Goal: Task Accomplishment & Management: Use online tool/utility

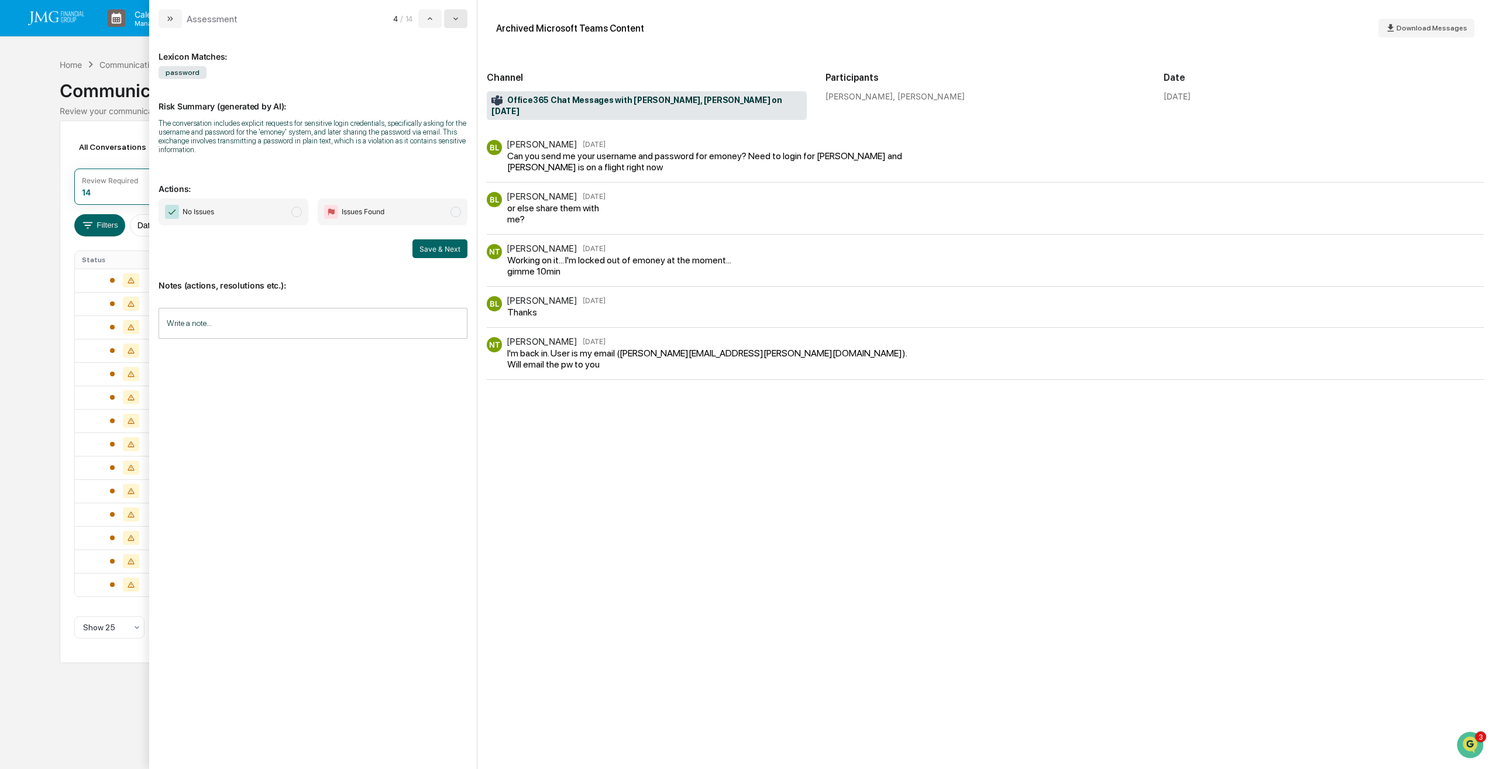
click at [461, 16] on button "modal" at bounding box center [455, 18] width 23 height 19
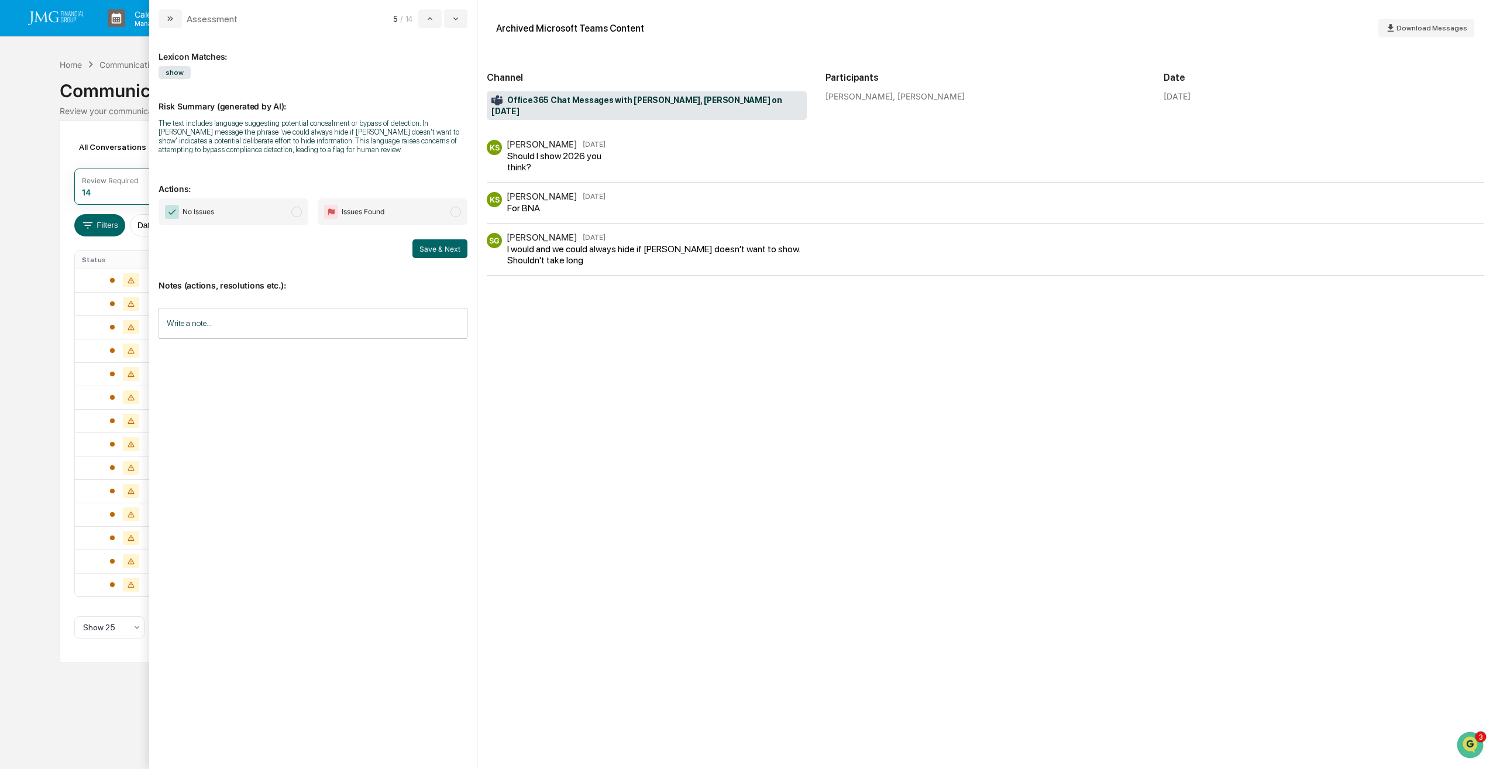
click at [295, 210] on span "modal" at bounding box center [296, 212] width 11 height 11
click at [448, 250] on button "Save & Next" at bounding box center [440, 248] width 55 height 19
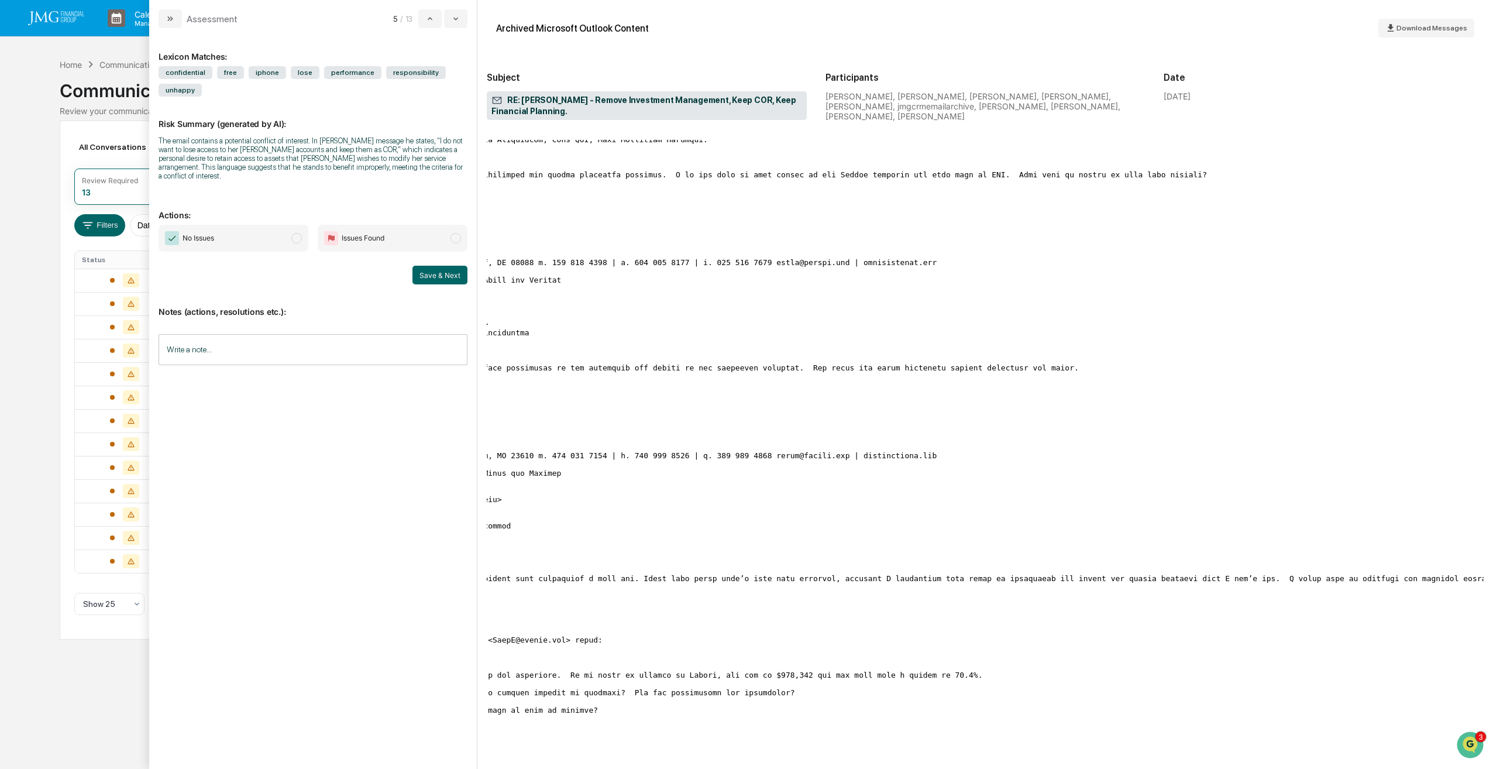
scroll to position [702, 0]
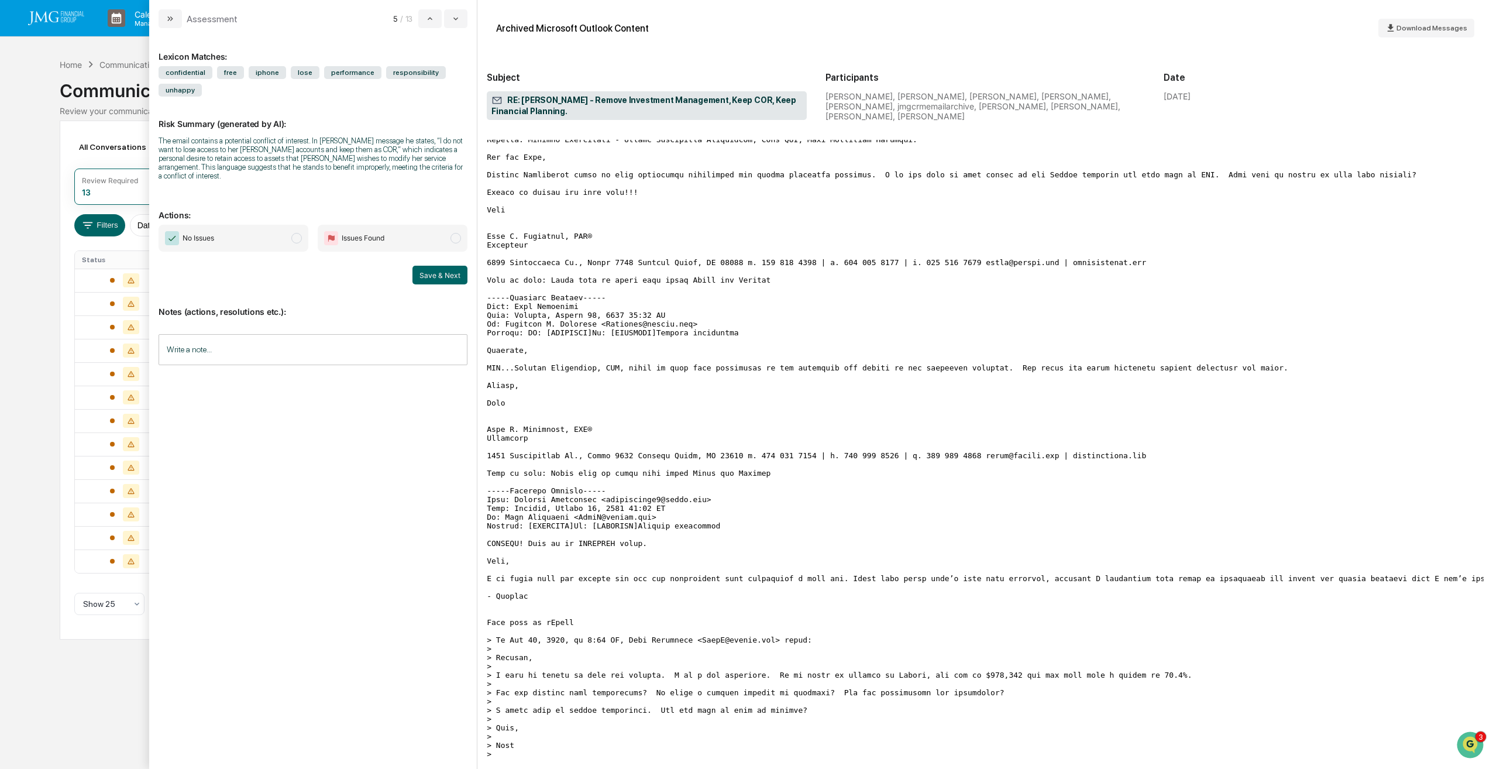
click at [294, 239] on span "modal" at bounding box center [296, 238] width 11 height 11
click at [441, 275] on button "Save & Next" at bounding box center [440, 275] width 55 height 19
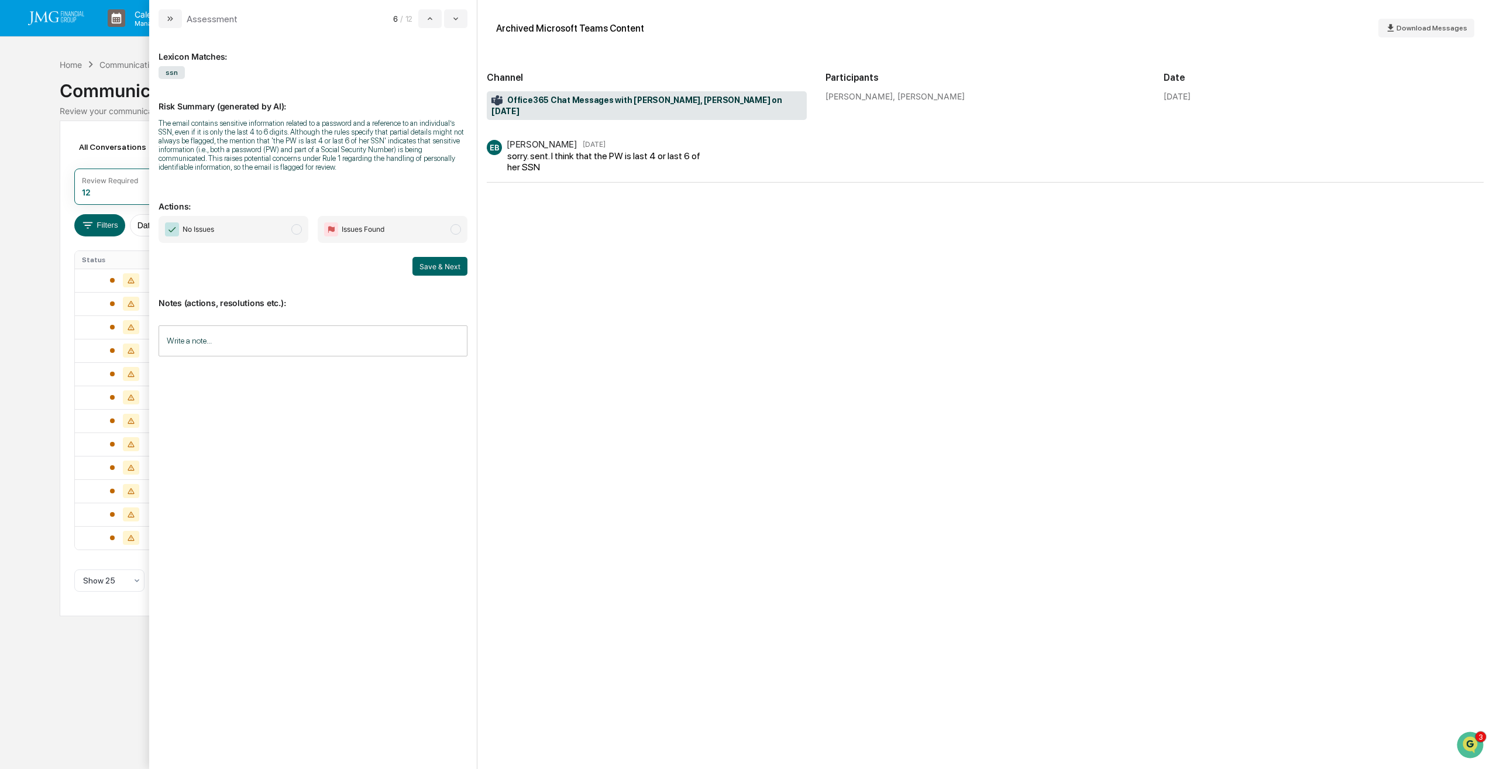
click at [301, 223] on span "No Issues" at bounding box center [234, 229] width 150 height 27
click at [451, 268] on button "Save & Next" at bounding box center [440, 266] width 55 height 19
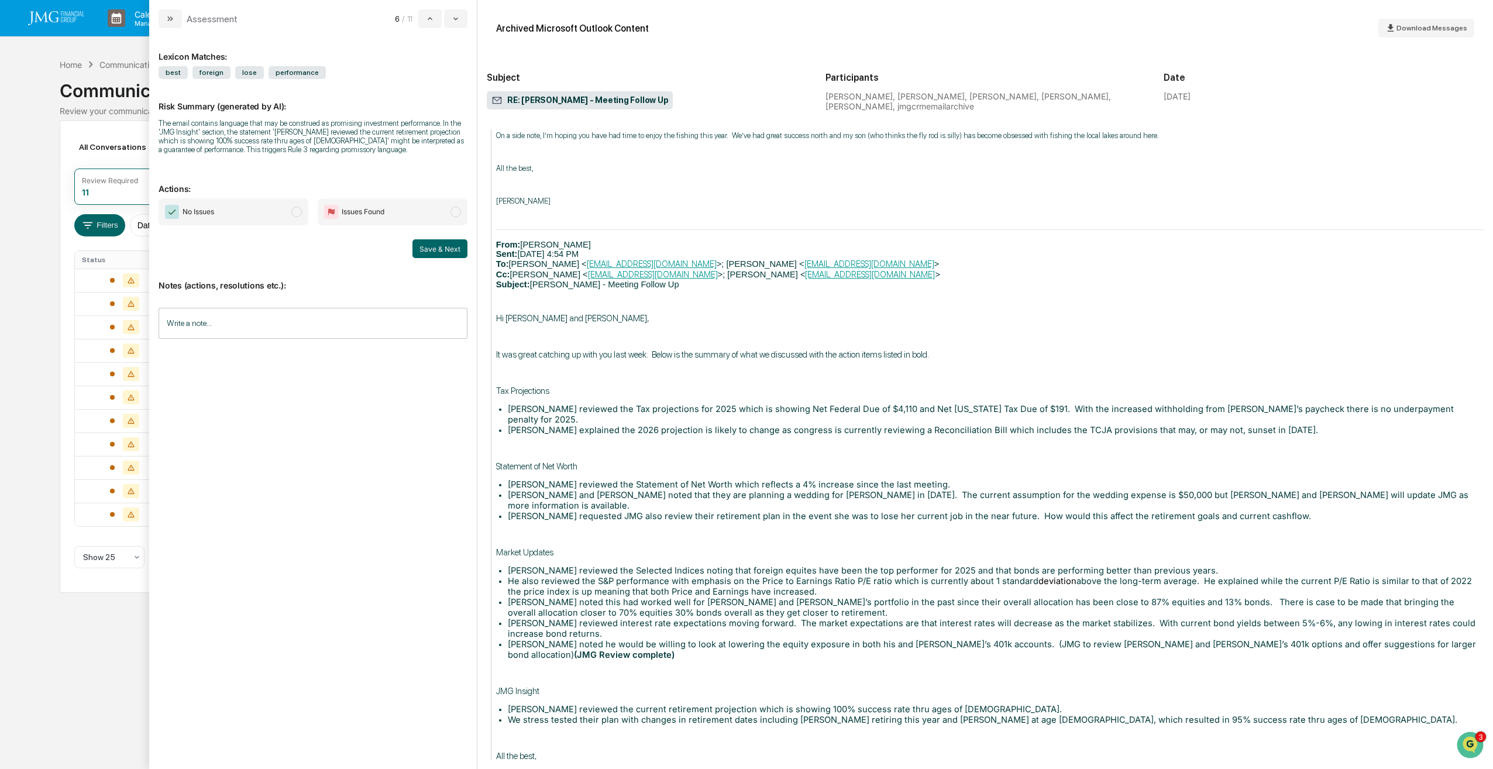
scroll to position [585, 0]
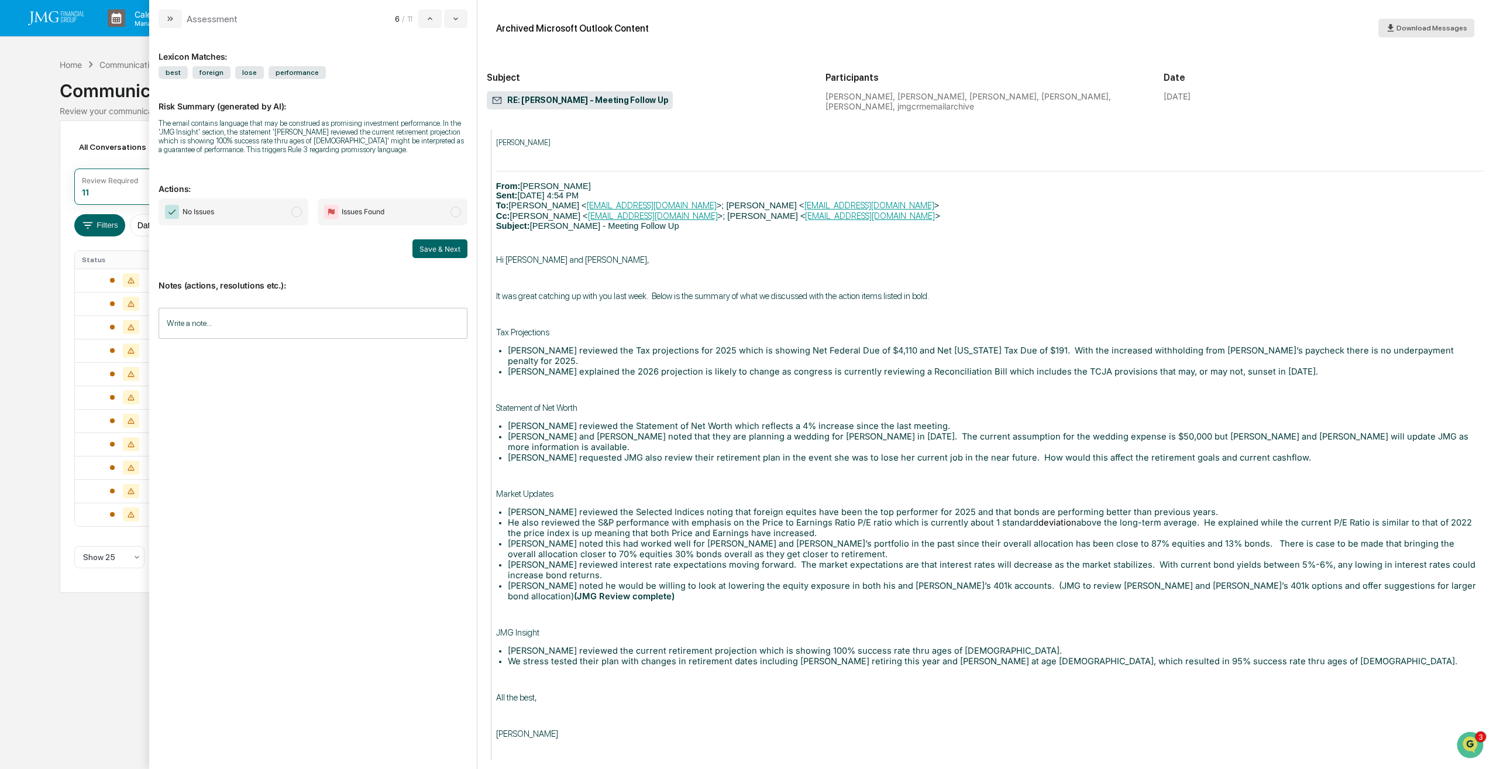
click at [1434, 29] on span "Download Messages" at bounding box center [1432, 28] width 71 height 8
click at [456, 214] on span "modal" at bounding box center [456, 212] width 11 height 11
click at [346, 324] on input "Write a note..." at bounding box center [313, 323] width 309 height 31
click at [461, 421] on button "Save" at bounding box center [452, 419] width 31 height 19
click at [439, 247] on button "Save & Next" at bounding box center [440, 248] width 55 height 19
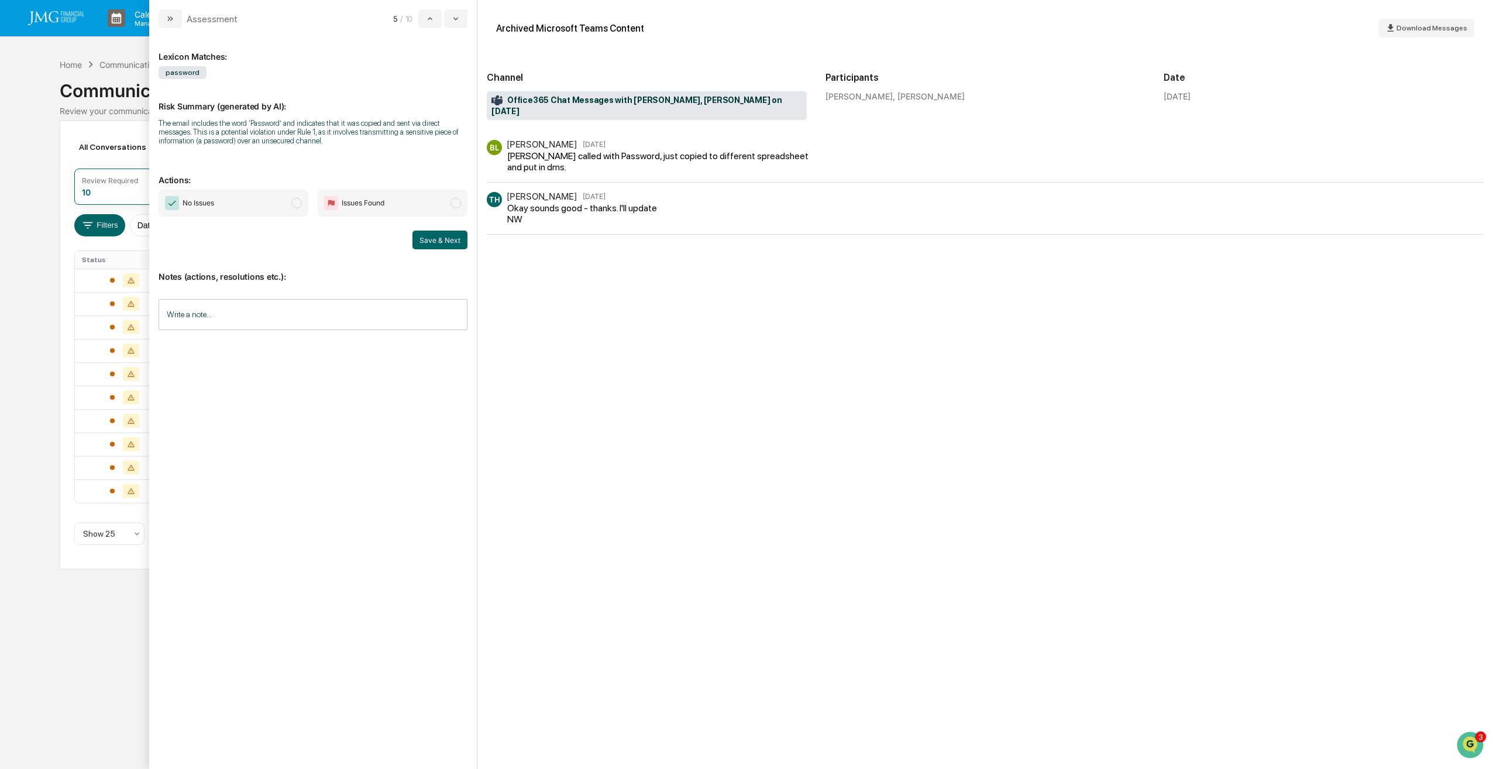
click at [280, 204] on span "No Issues" at bounding box center [234, 203] width 150 height 27
click at [421, 236] on button "Save & Next" at bounding box center [440, 240] width 55 height 19
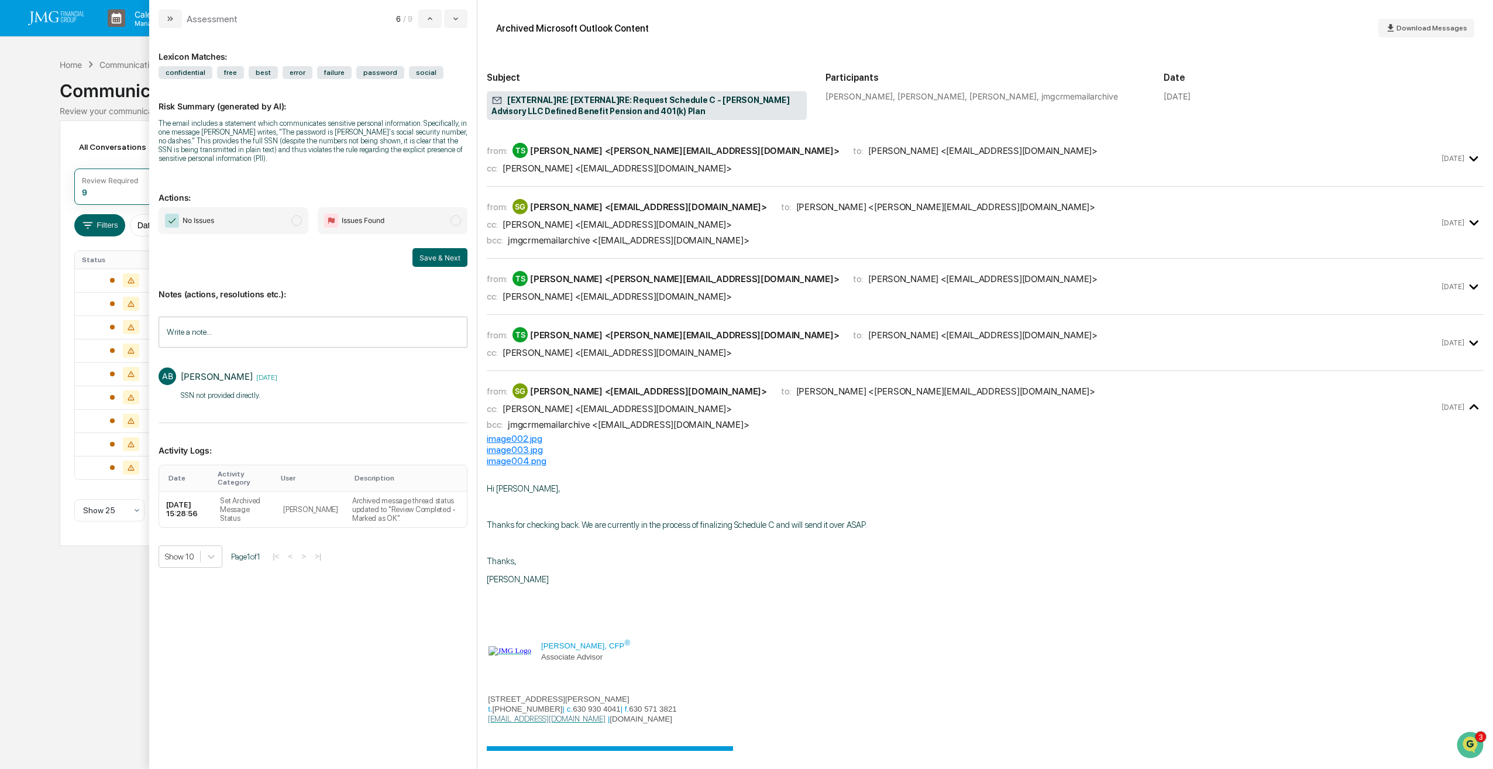
scroll to position [2563, 0]
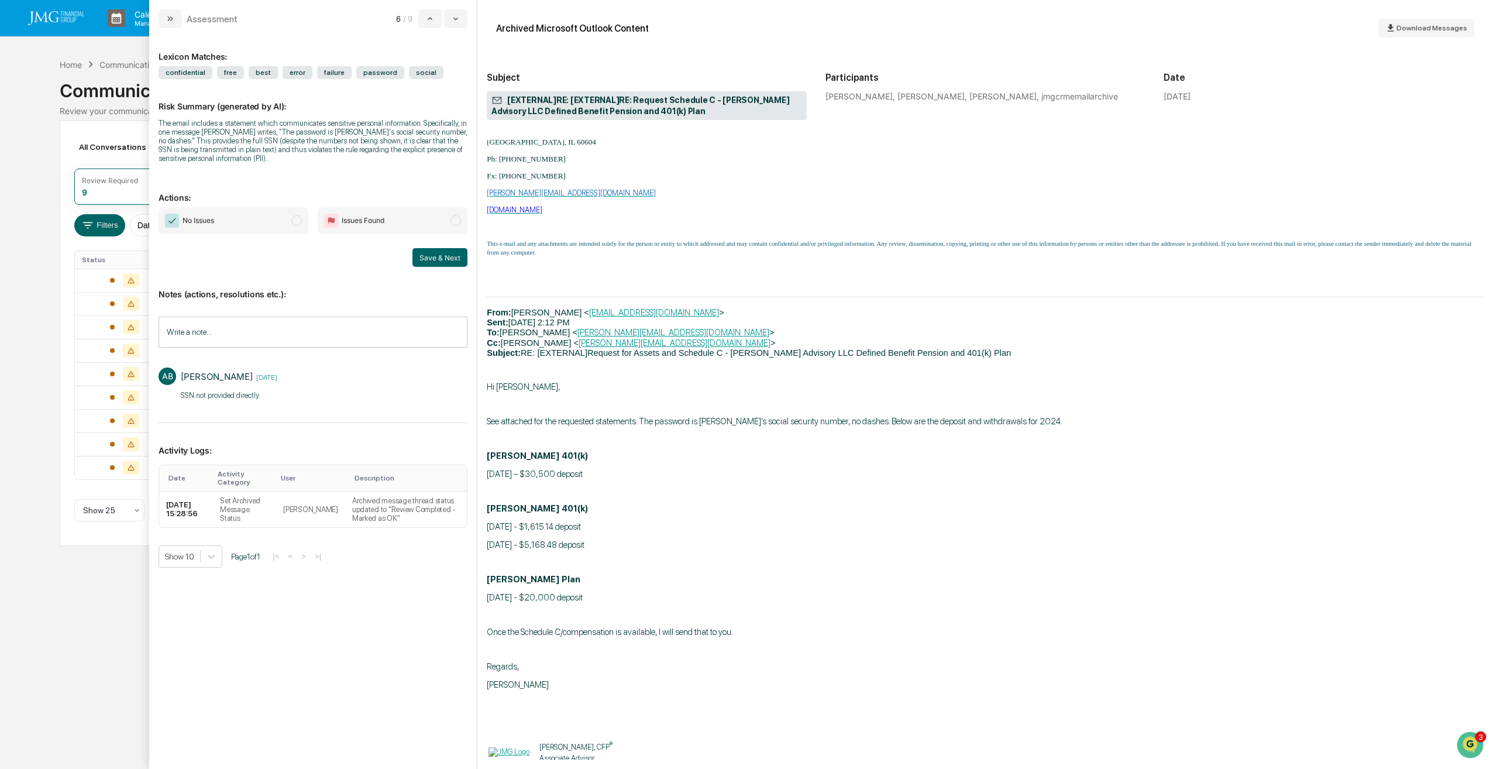
click at [290, 224] on span "No Issues" at bounding box center [234, 220] width 150 height 27
click at [441, 255] on button "Save & Next" at bounding box center [440, 257] width 55 height 19
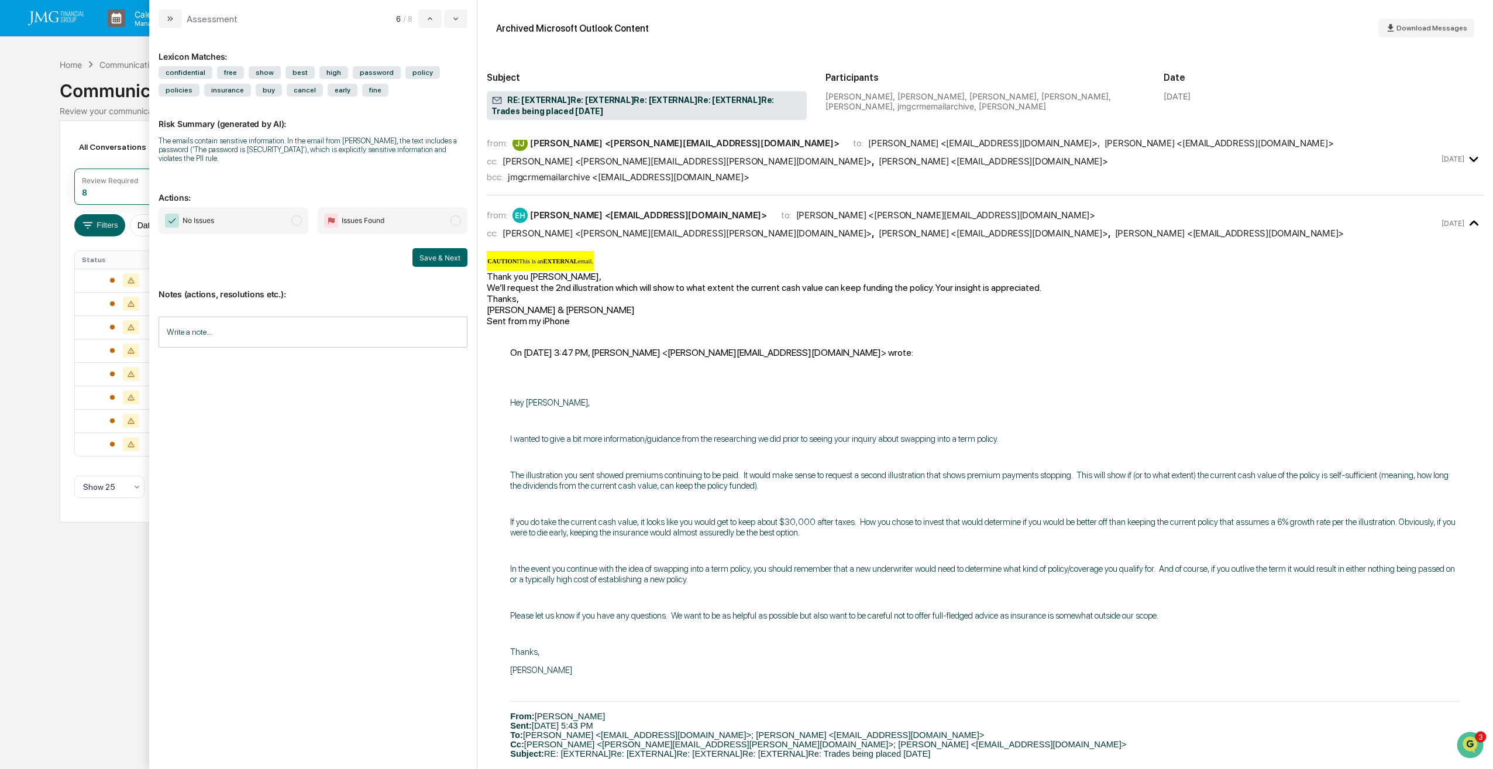
scroll to position [1521, 0]
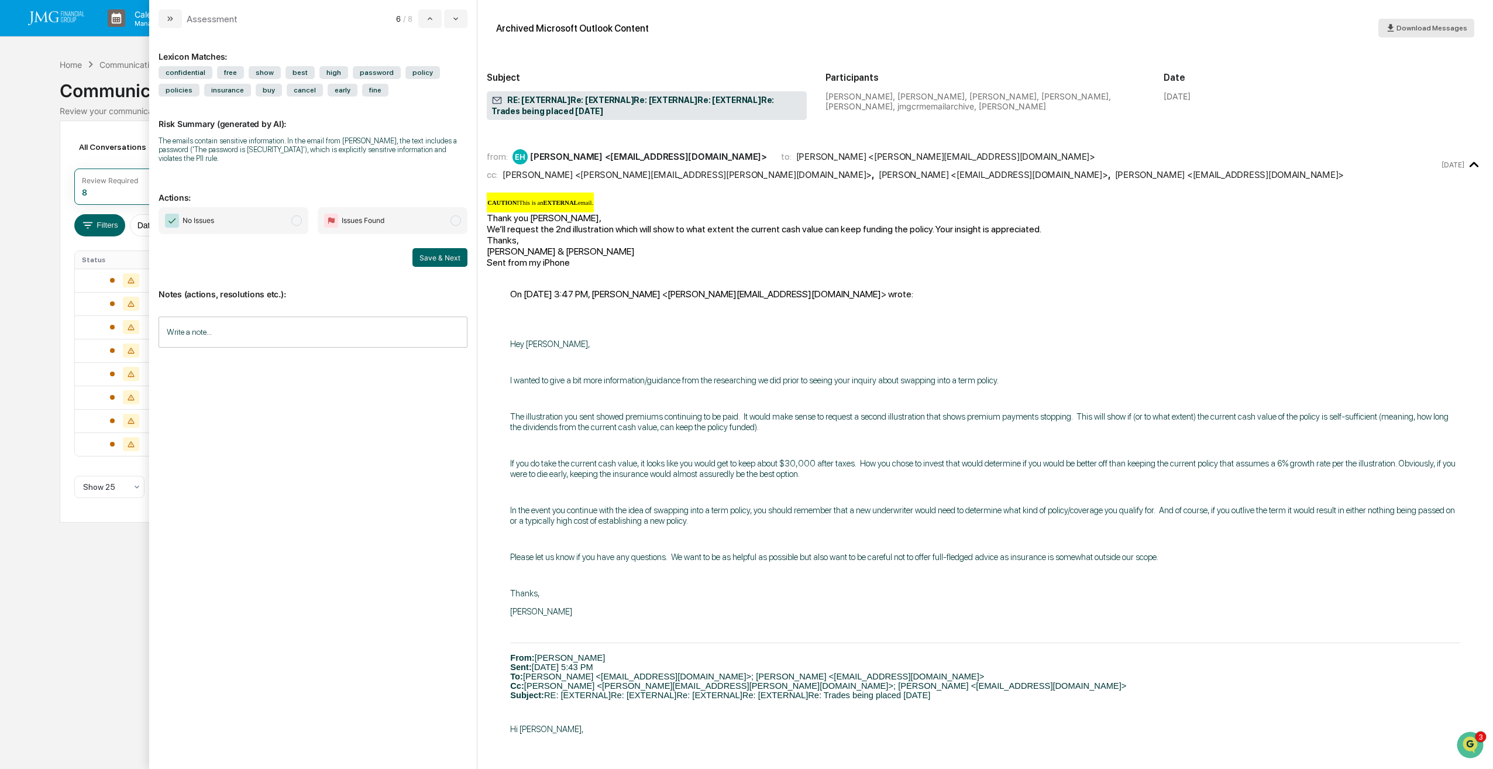
click at [1448, 32] on span "Download Messages" at bounding box center [1432, 28] width 71 height 8
click at [1249, 411] on p "The illustration you sent showed premiums continuing to be paid. It would make …" at bounding box center [985, 421] width 950 height 21
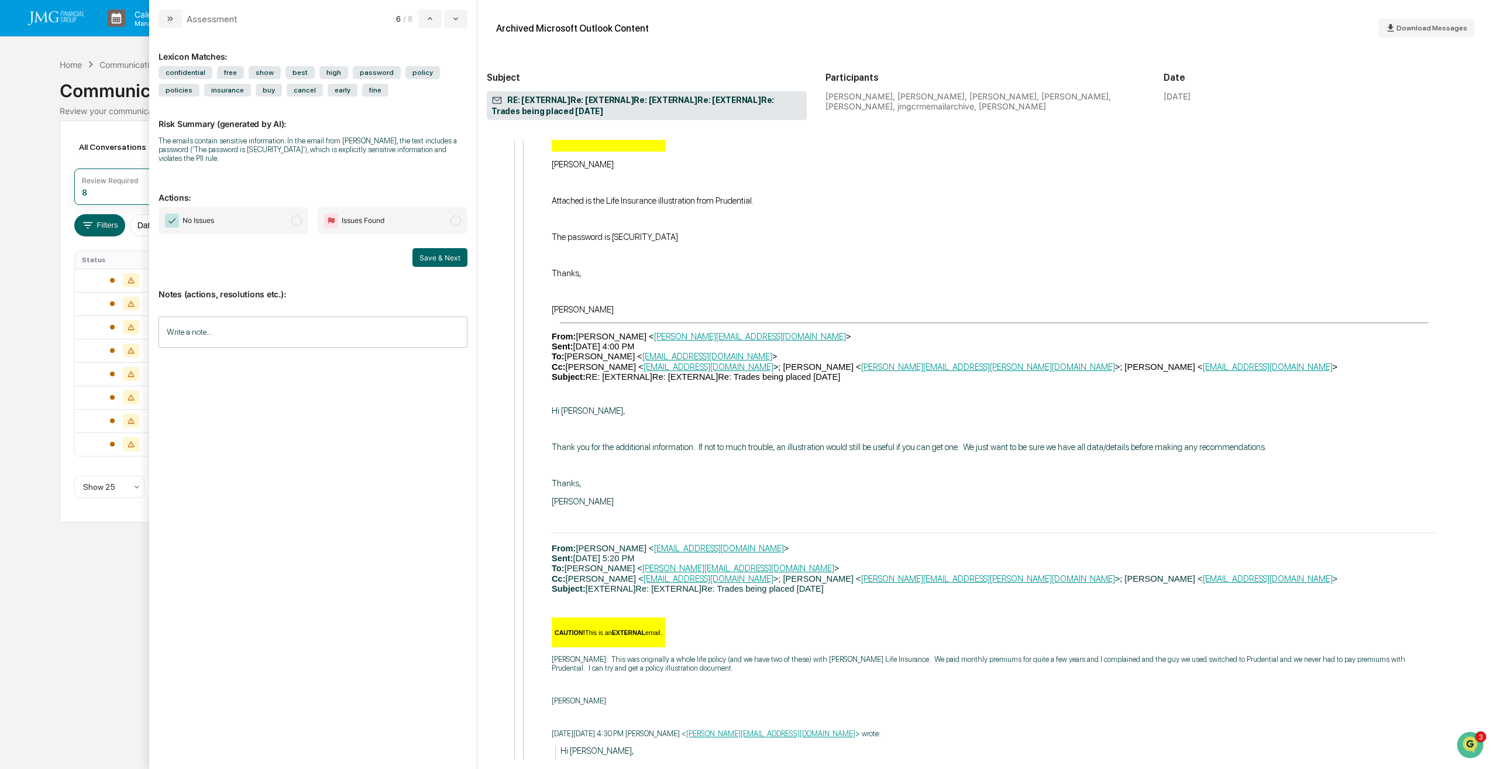
scroll to position [2804, 0]
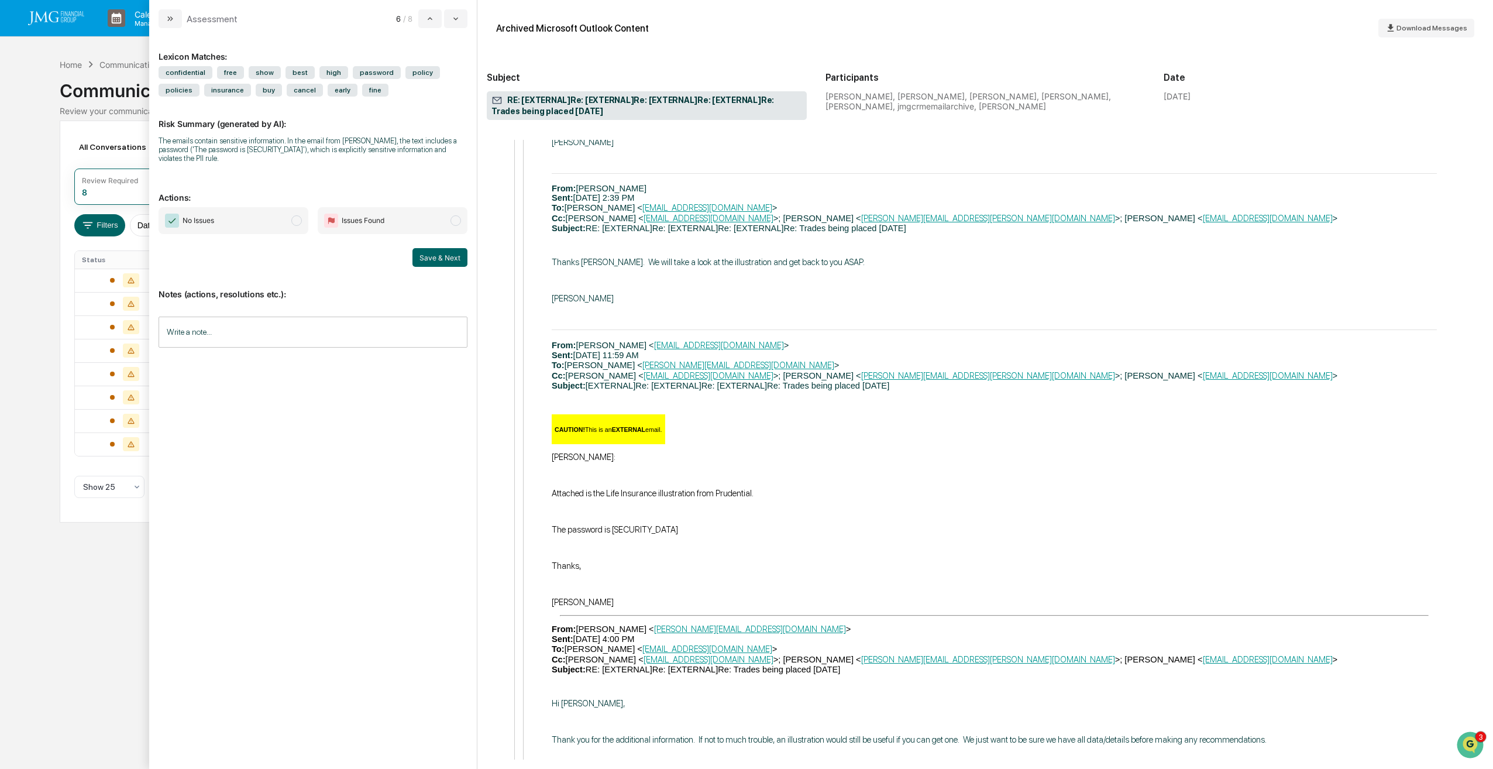
drag, startPoint x: 290, startPoint y: 220, endPoint x: 402, endPoint y: 257, distance: 117.7
click at [290, 220] on span "No Issues" at bounding box center [234, 220] width 150 height 27
click at [441, 262] on button "Save & Next" at bounding box center [440, 257] width 55 height 19
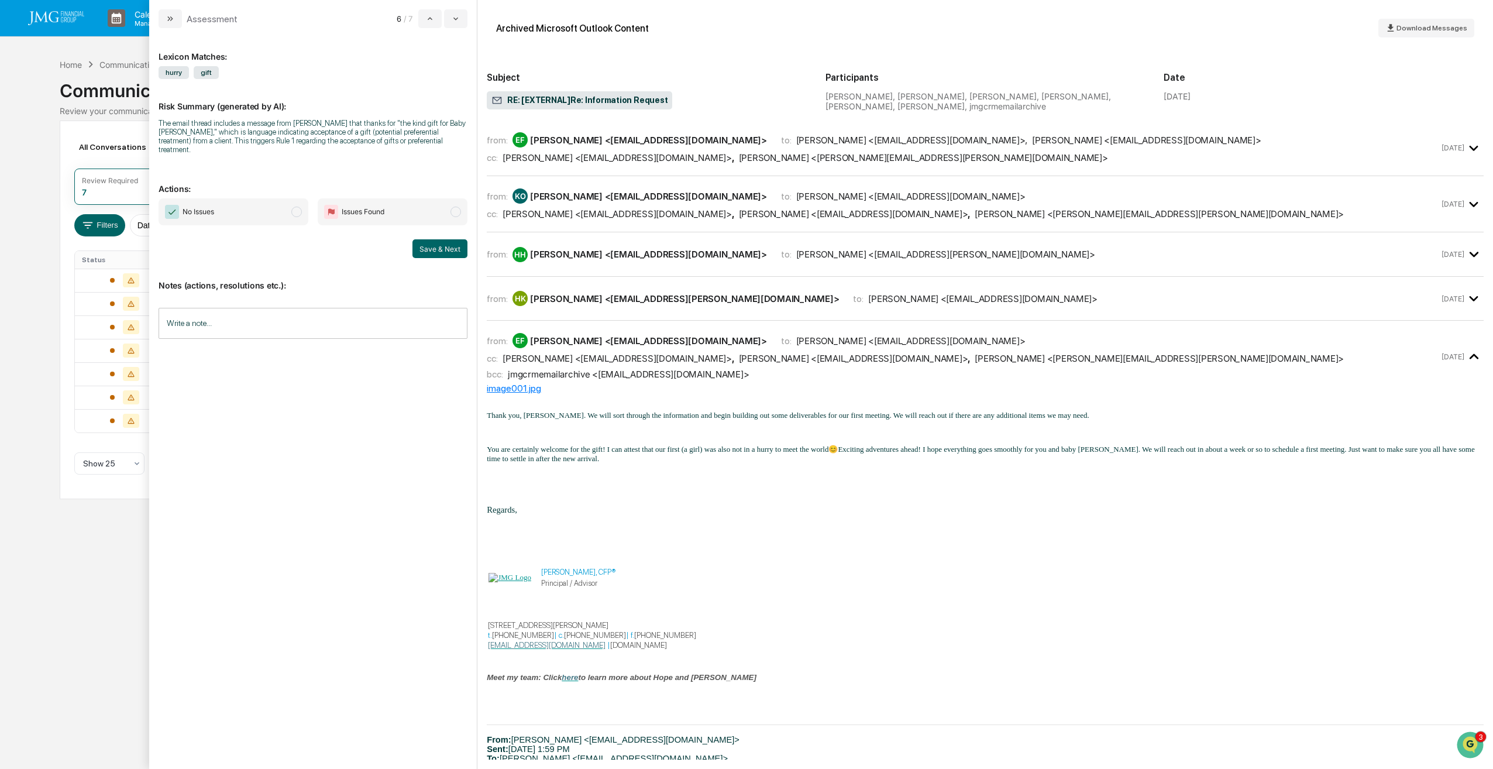
click at [286, 202] on span "No Issues" at bounding box center [234, 211] width 150 height 27
click at [440, 240] on button "Save & Next" at bounding box center [440, 248] width 55 height 19
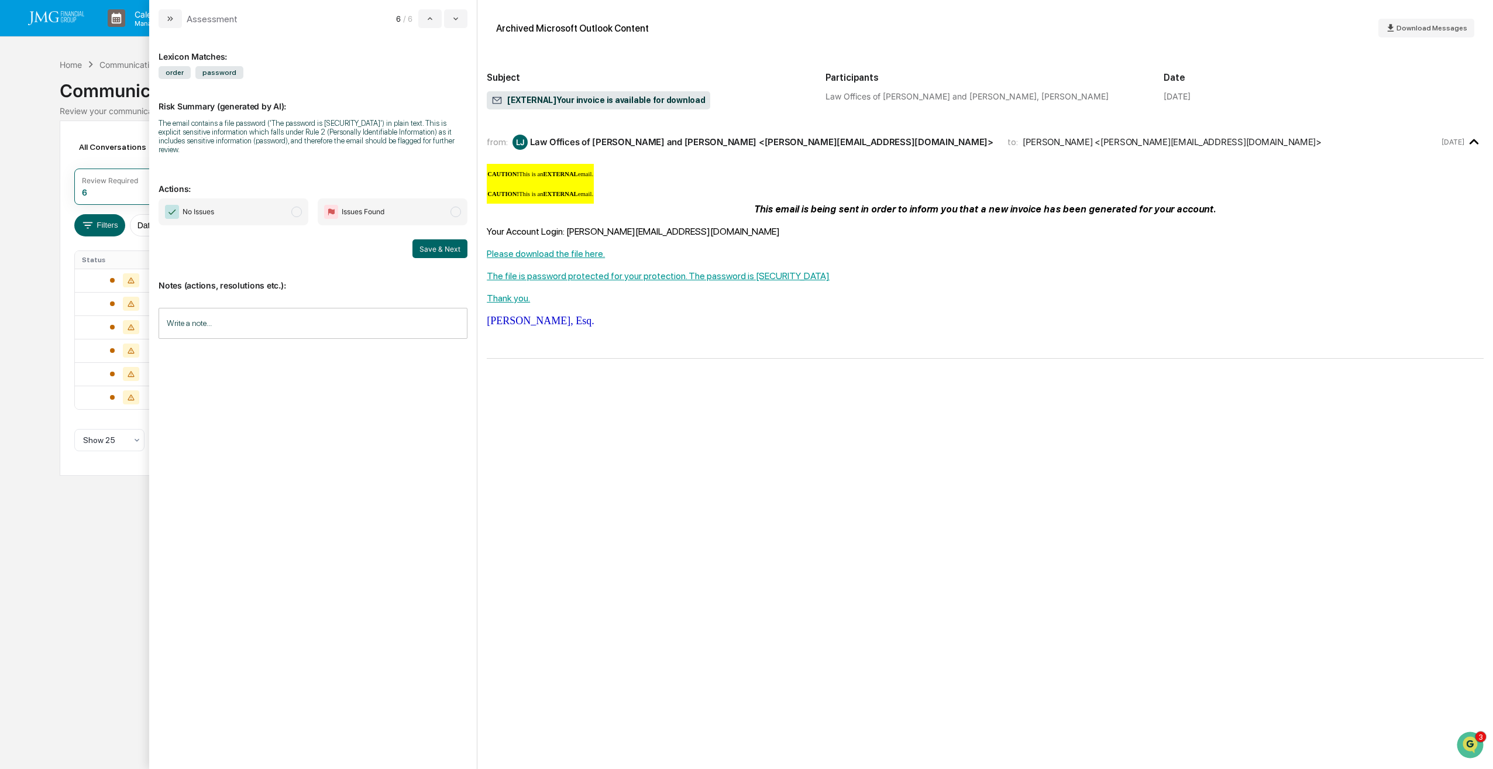
click at [296, 207] on span "modal" at bounding box center [296, 212] width 11 height 11
click at [428, 239] on button "Save & Next" at bounding box center [440, 248] width 55 height 19
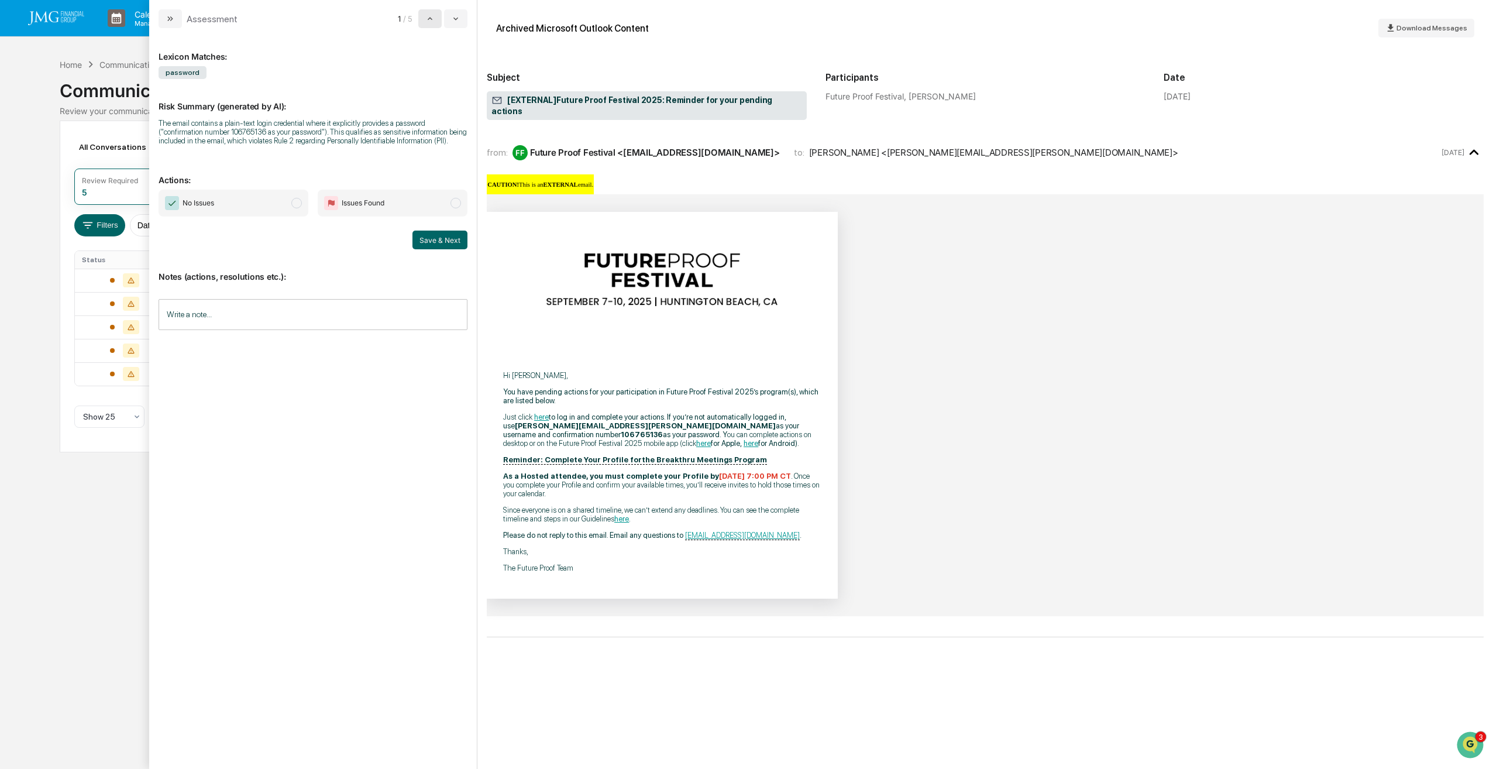
click at [437, 23] on button "modal" at bounding box center [429, 18] width 23 height 19
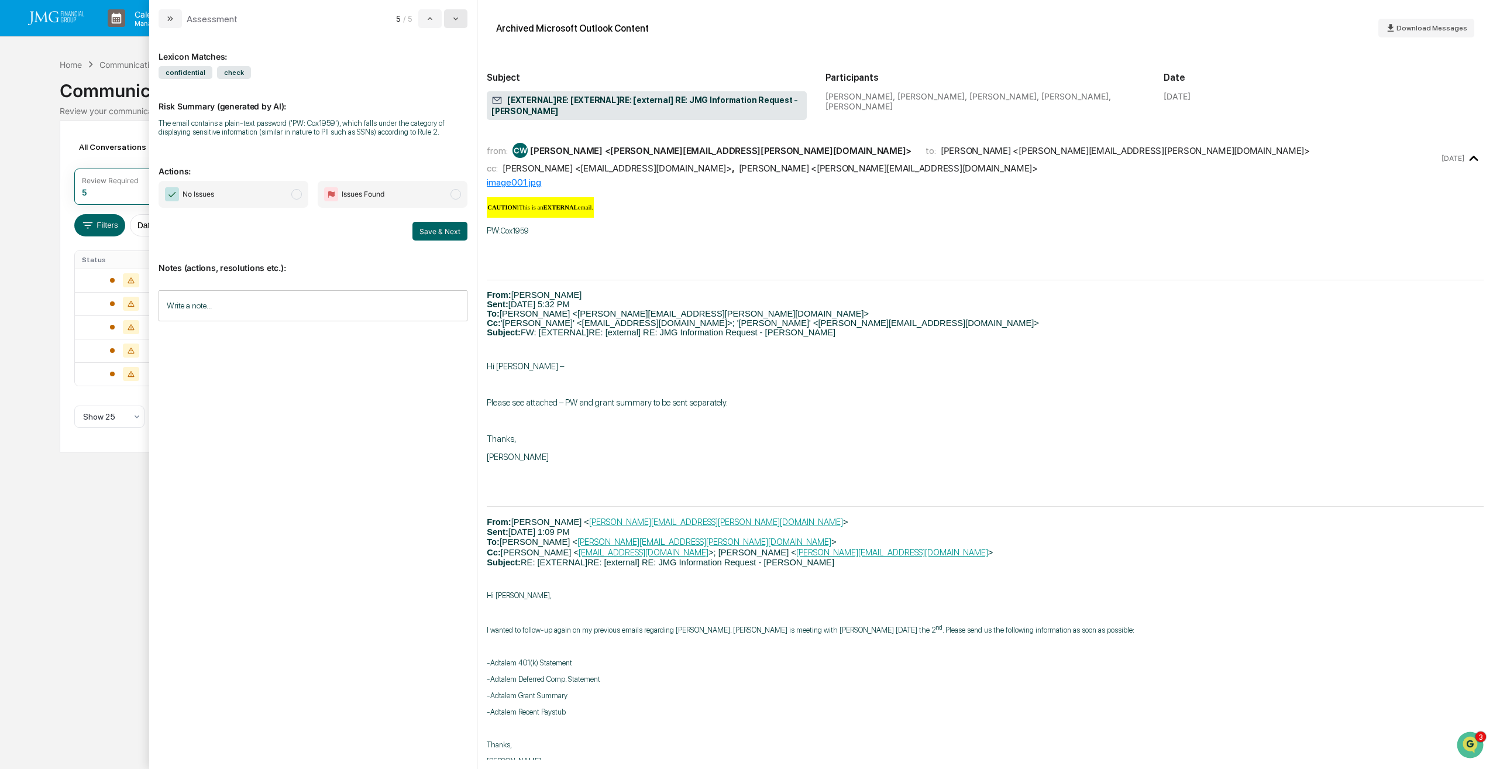
click at [459, 26] on button "modal" at bounding box center [455, 18] width 23 height 19
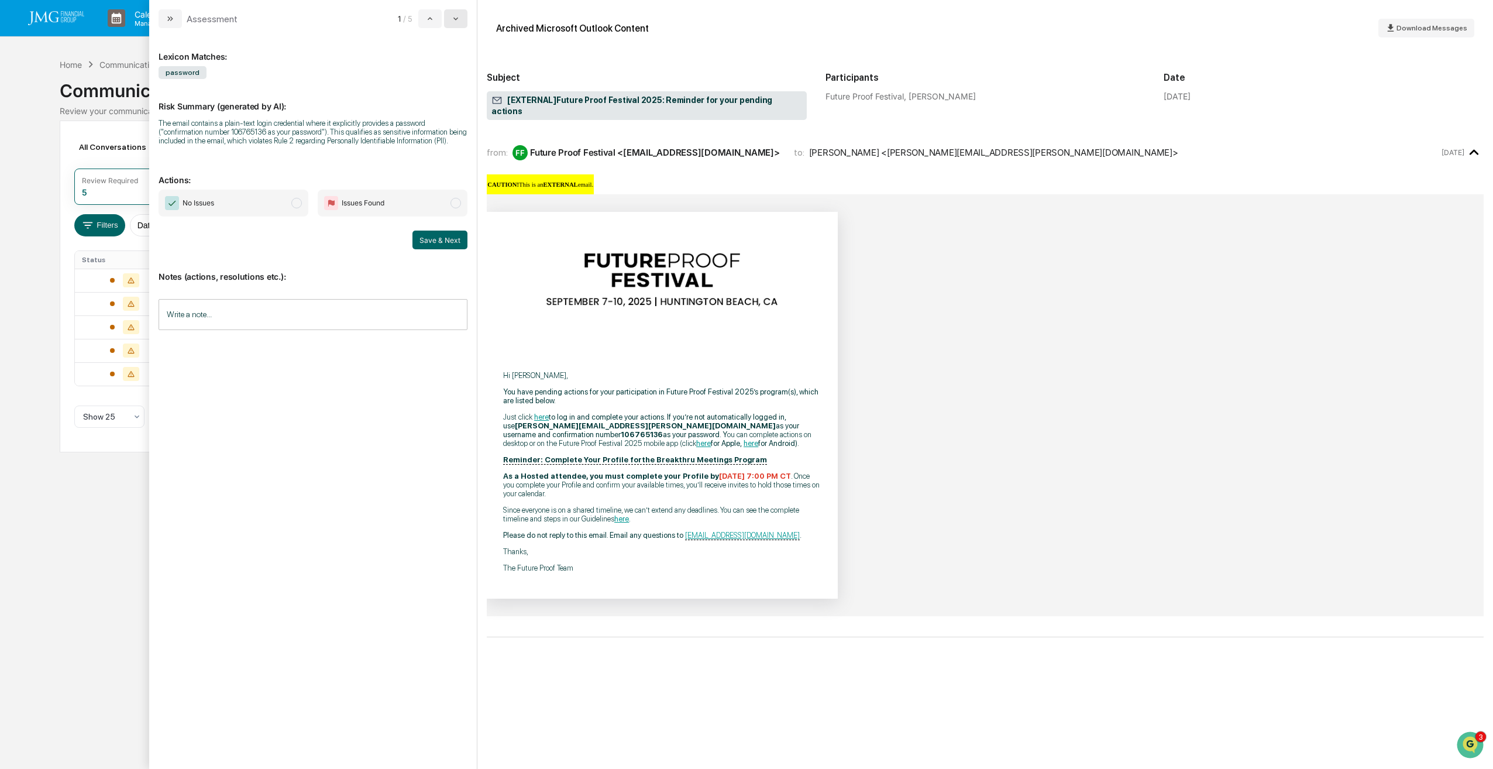
click at [455, 22] on icon "modal" at bounding box center [455, 18] width 9 height 9
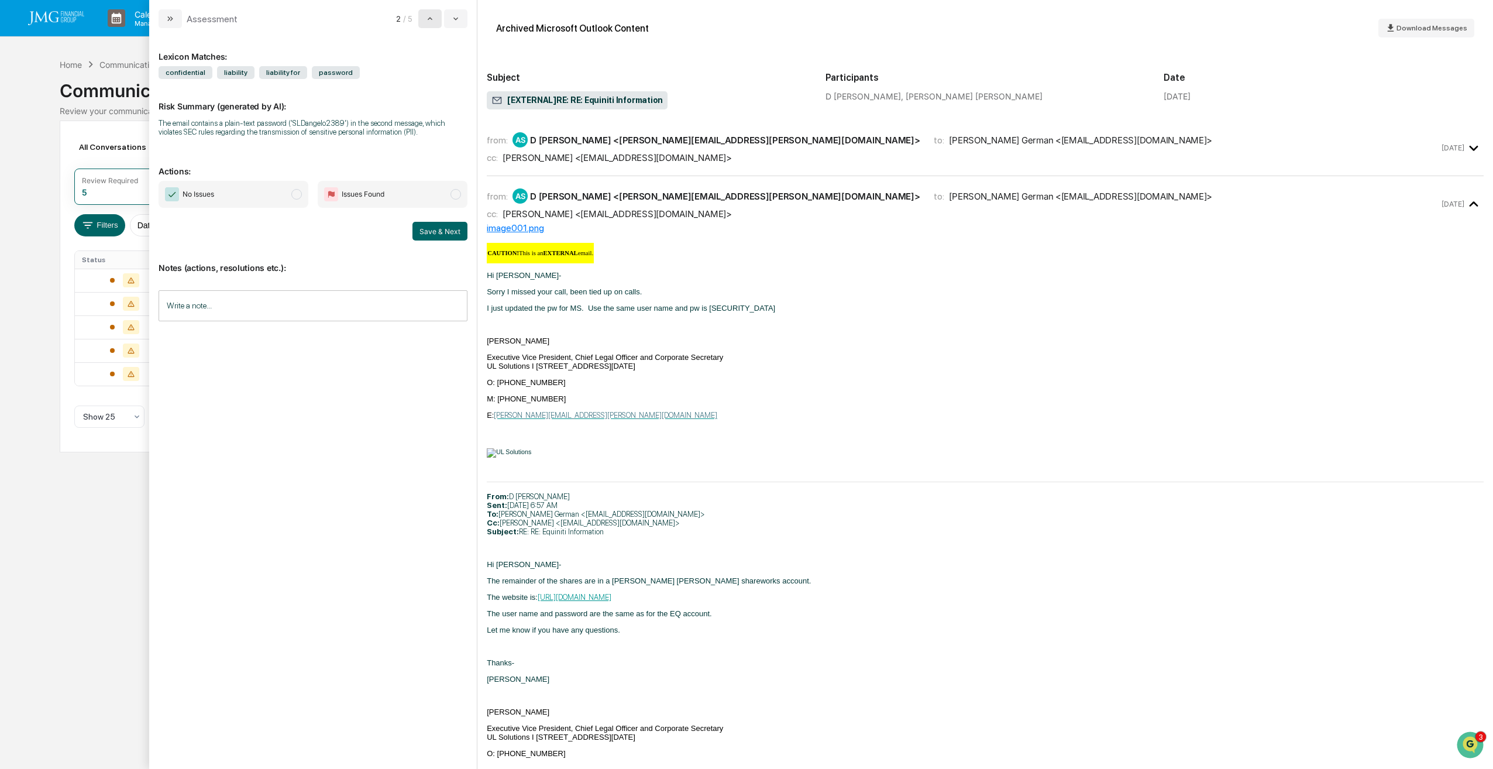
click at [429, 22] on icon "modal" at bounding box center [429, 18] width 9 height 9
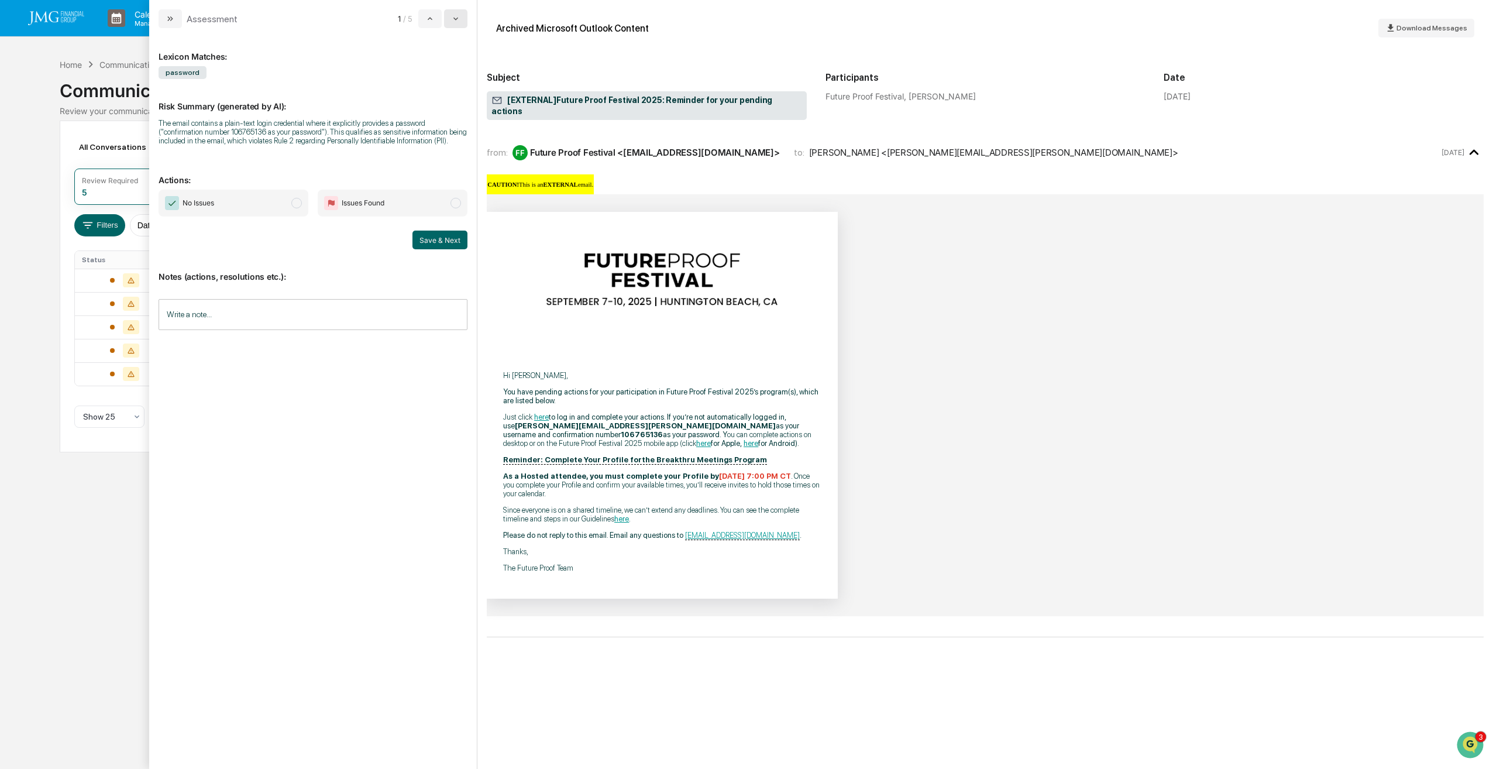
click at [453, 20] on icon "modal" at bounding box center [455, 18] width 9 height 9
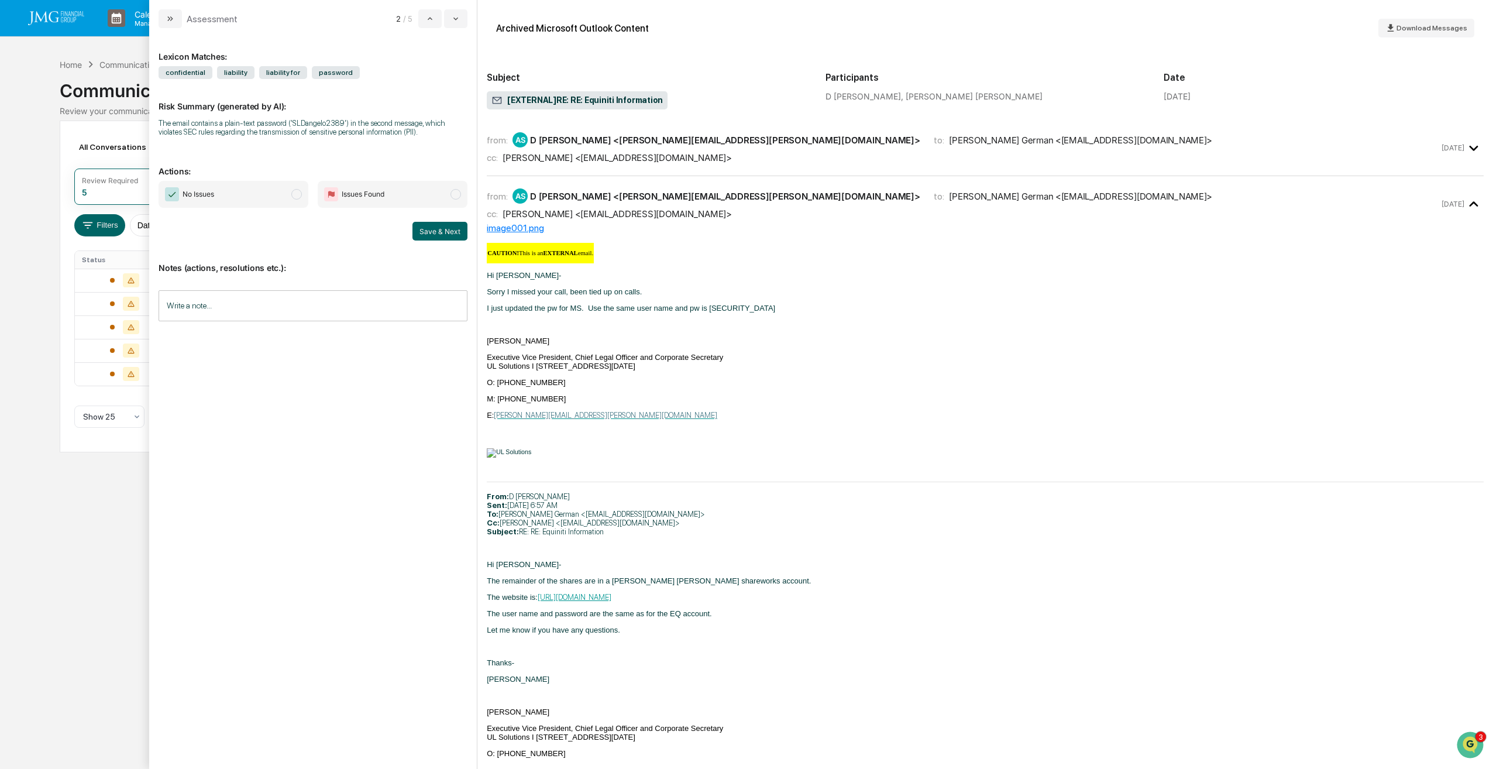
click at [293, 189] on span "No Issues" at bounding box center [234, 194] width 150 height 27
click at [429, 236] on button "Save & Next" at bounding box center [440, 231] width 55 height 19
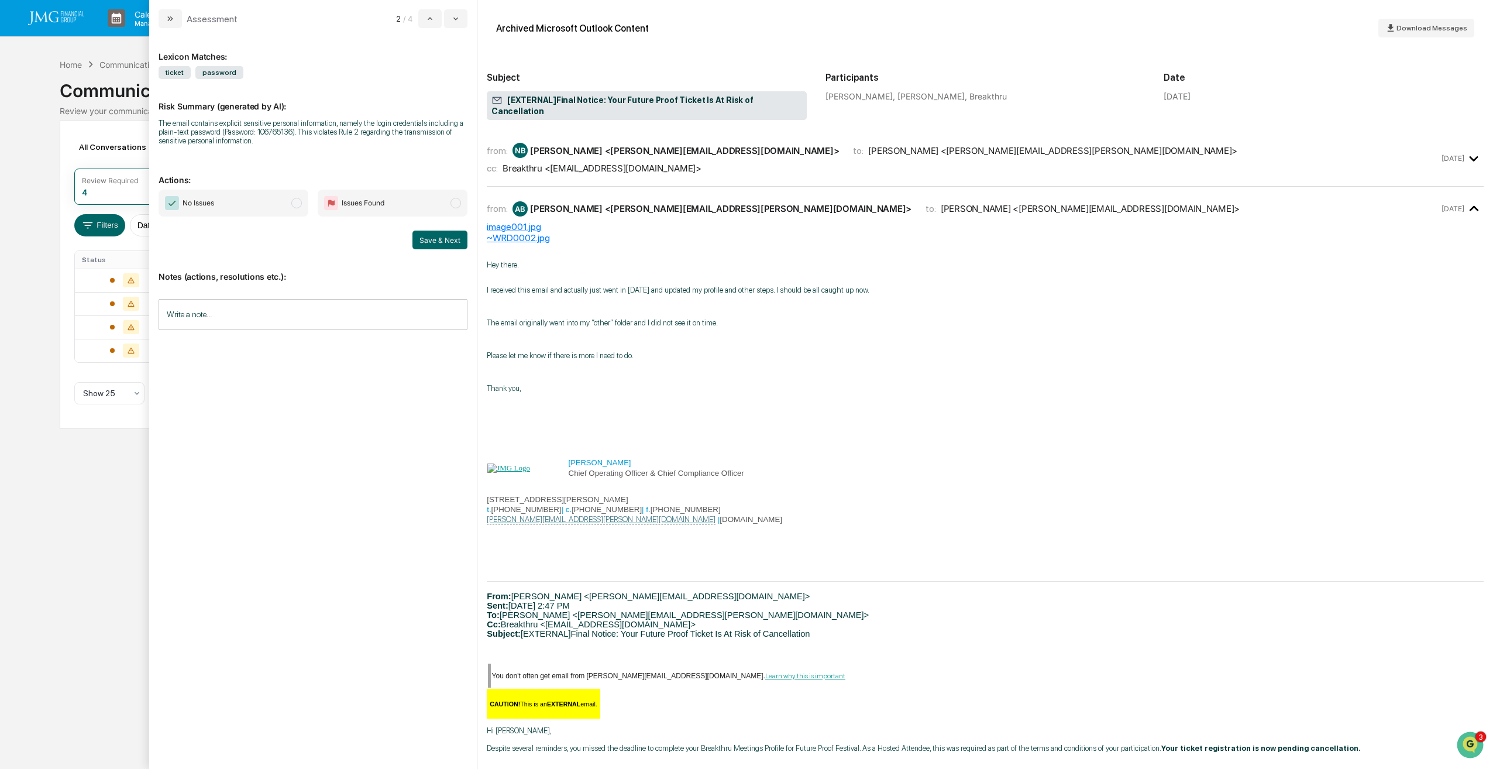
click at [453, 28] on div "Lexicon Matches: ticket password Risk Summary (generated by AI): The email cont…" at bounding box center [313, 398] width 328 height 741
click at [458, 22] on icon "modal" at bounding box center [455, 18] width 9 height 9
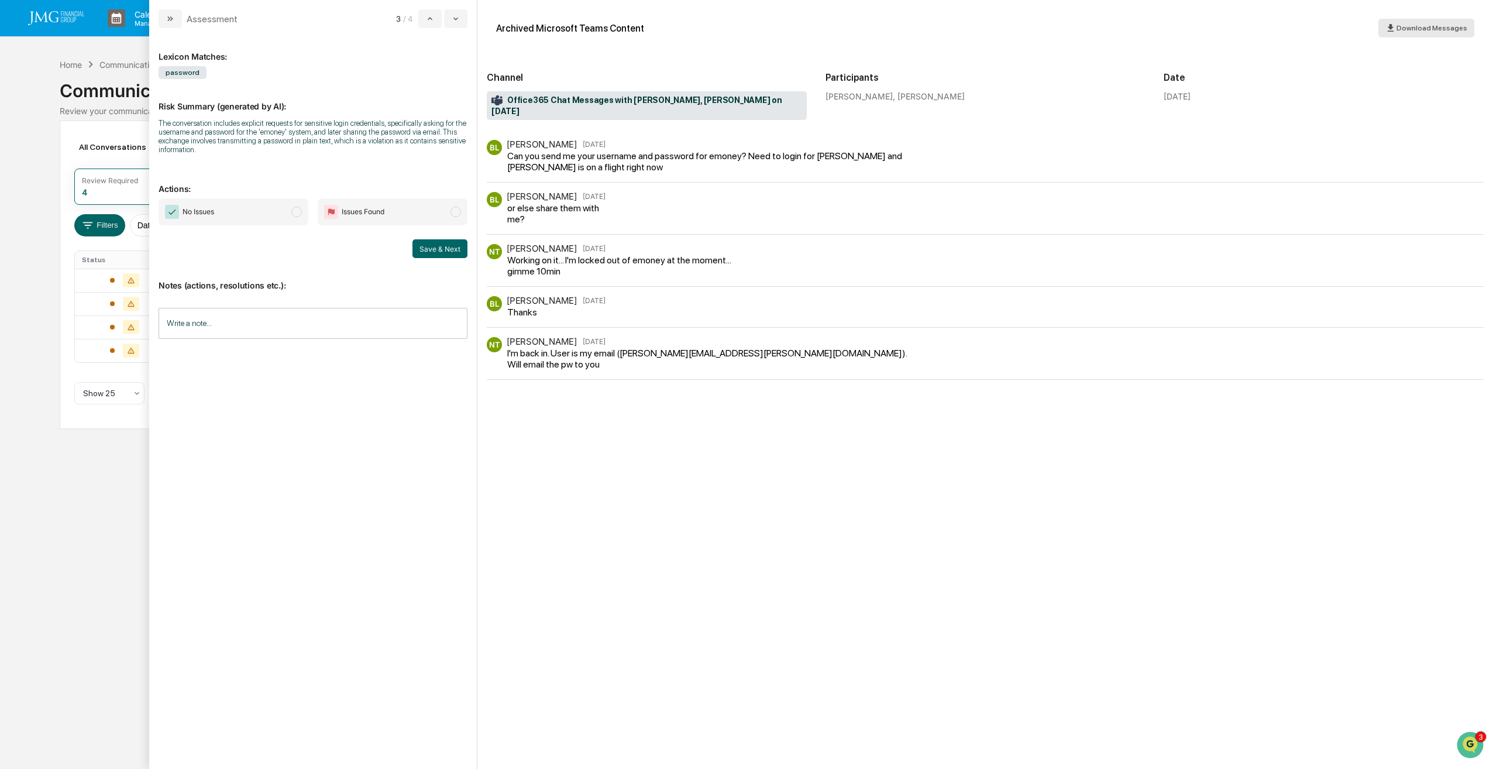
click at [1438, 32] on span "Download Messages" at bounding box center [1432, 28] width 71 height 8
click at [1435, 28] on span "Download Messages" at bounding box center [1432, 28] width 71 height 8
click at [1155, 16] on div "Archived Microsoft Teams Content Download Messages" at bounding box center [985, 27] width 997 height 37
click at [406, 217] on span "Issues Found" at bounding box center [393, 211] width 150 height 27
click at [345, 330] on input "Write a note..." at bounding box center [313, 323] width 309 height 31
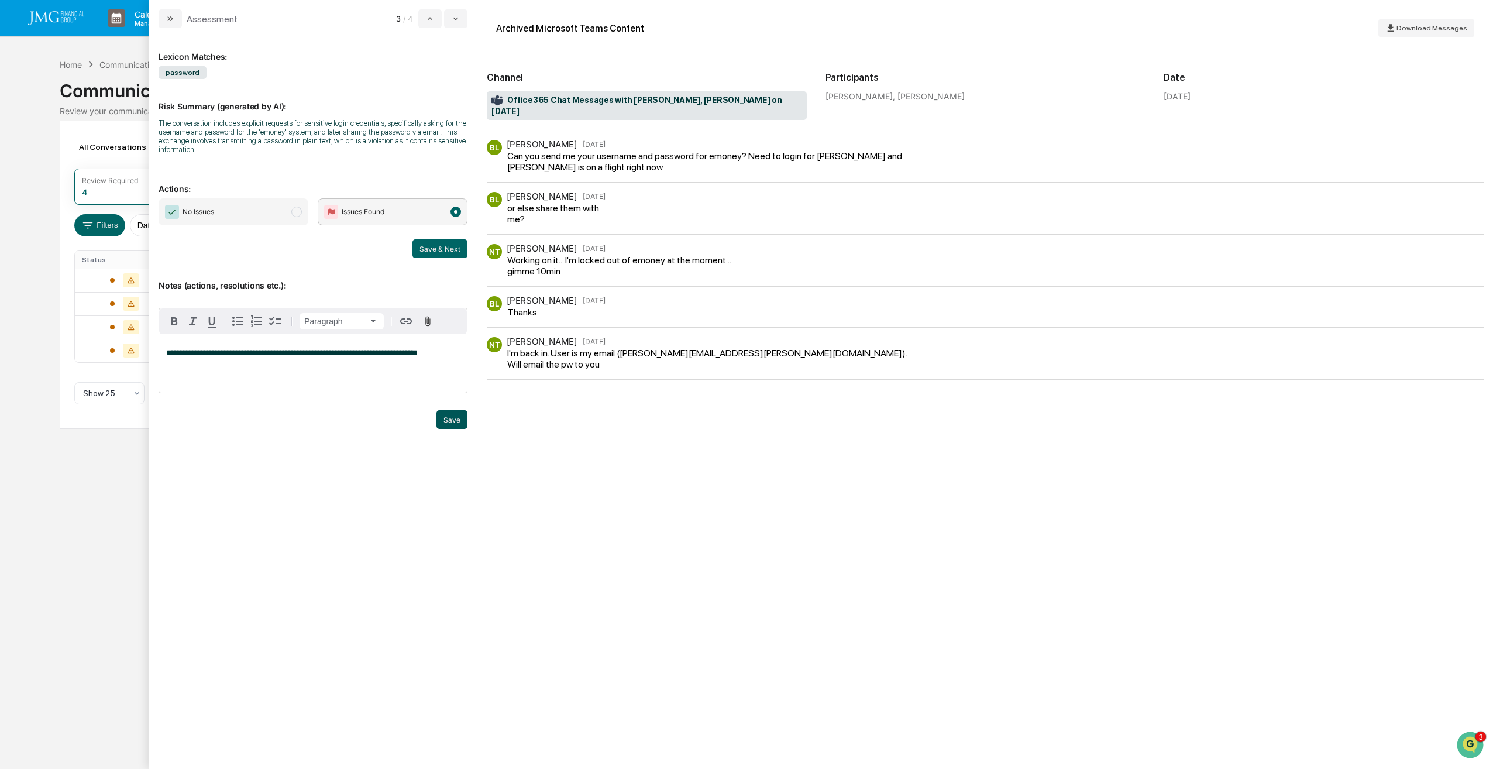
click at [456, 414] on button "Save" at bounding box center [452, 419] width 31 height 19
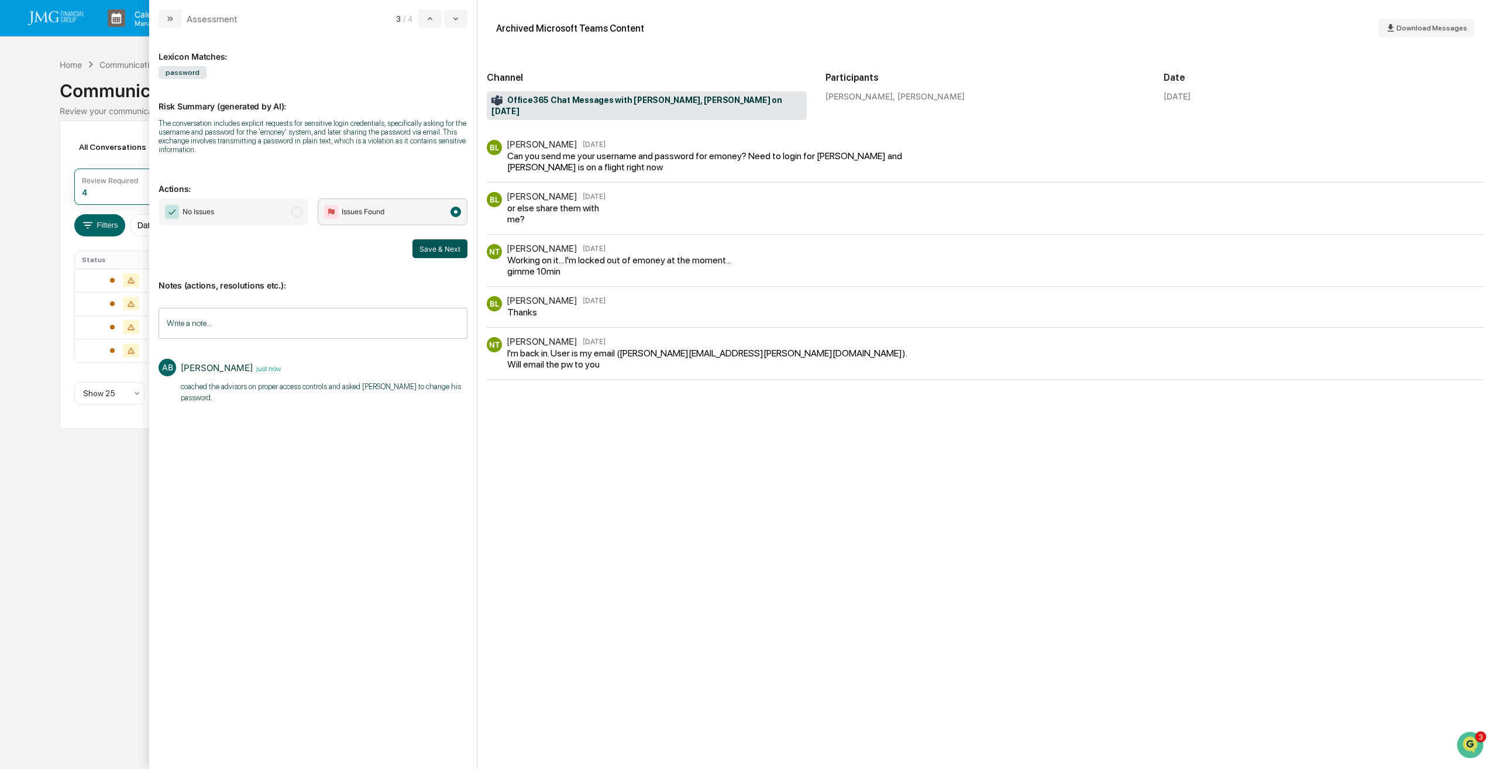
click at [456, 249] on button "Save & Next" at bounding box center [440, 248] width 55 height 19
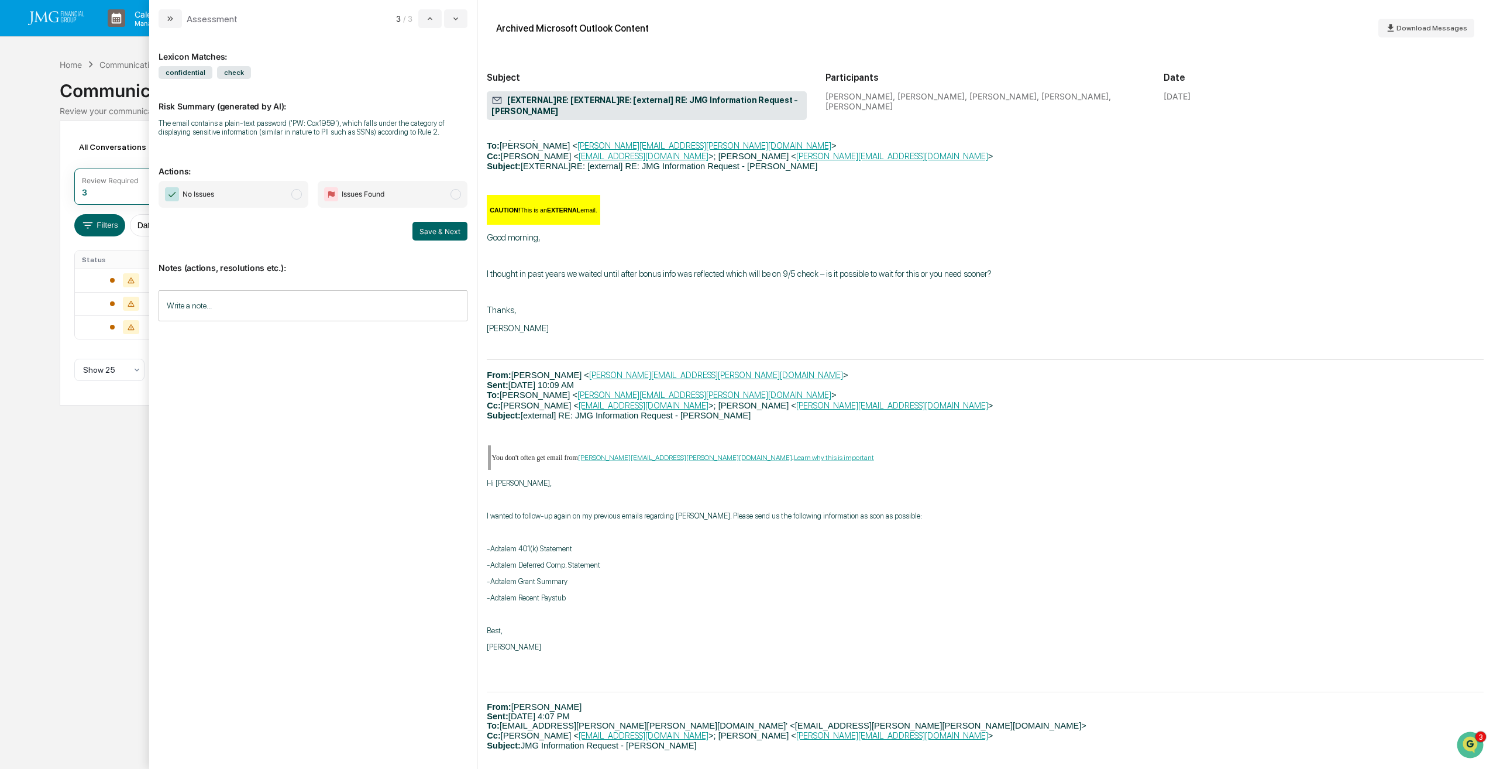
scroll to position [1170, 0]
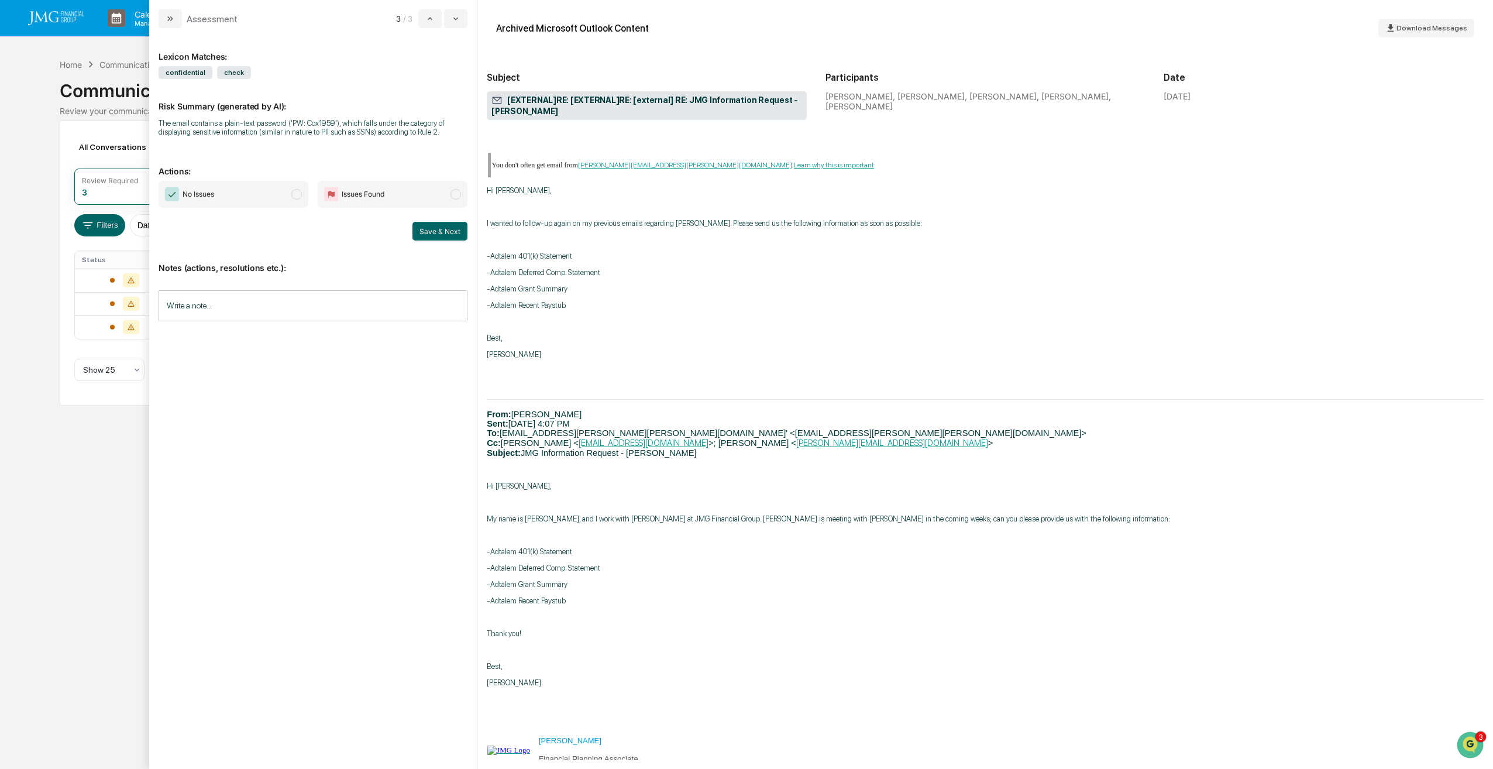
click at [301, 196] on span "modal" at bounding box center [296, 194] width 11 height 11
click at [435, 234] on button "Save & Next" at bounding box center [440, 231] width 55 height 19
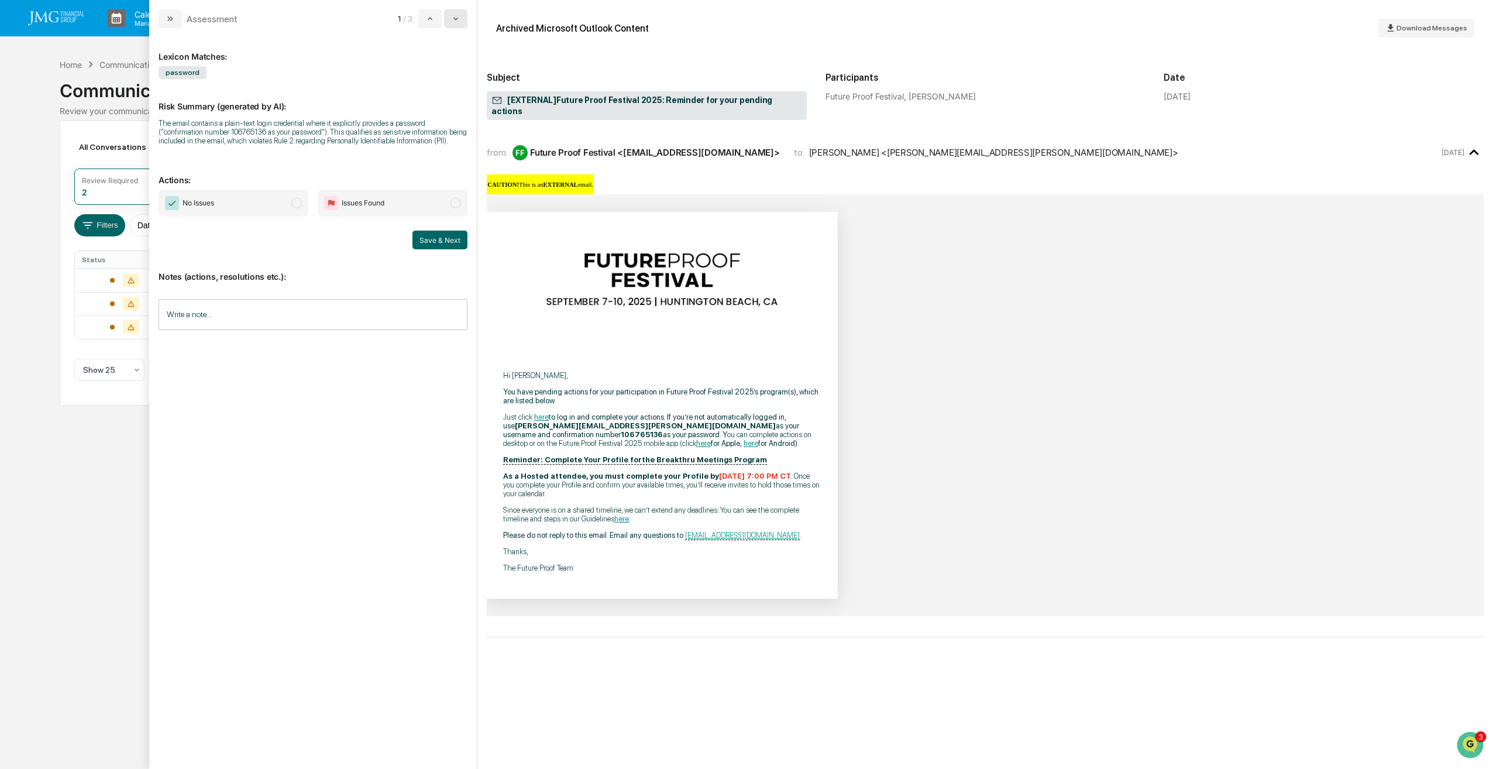
click at [452, 22] on icon "modal" at bounding box center [455, 18] width 9 height 9
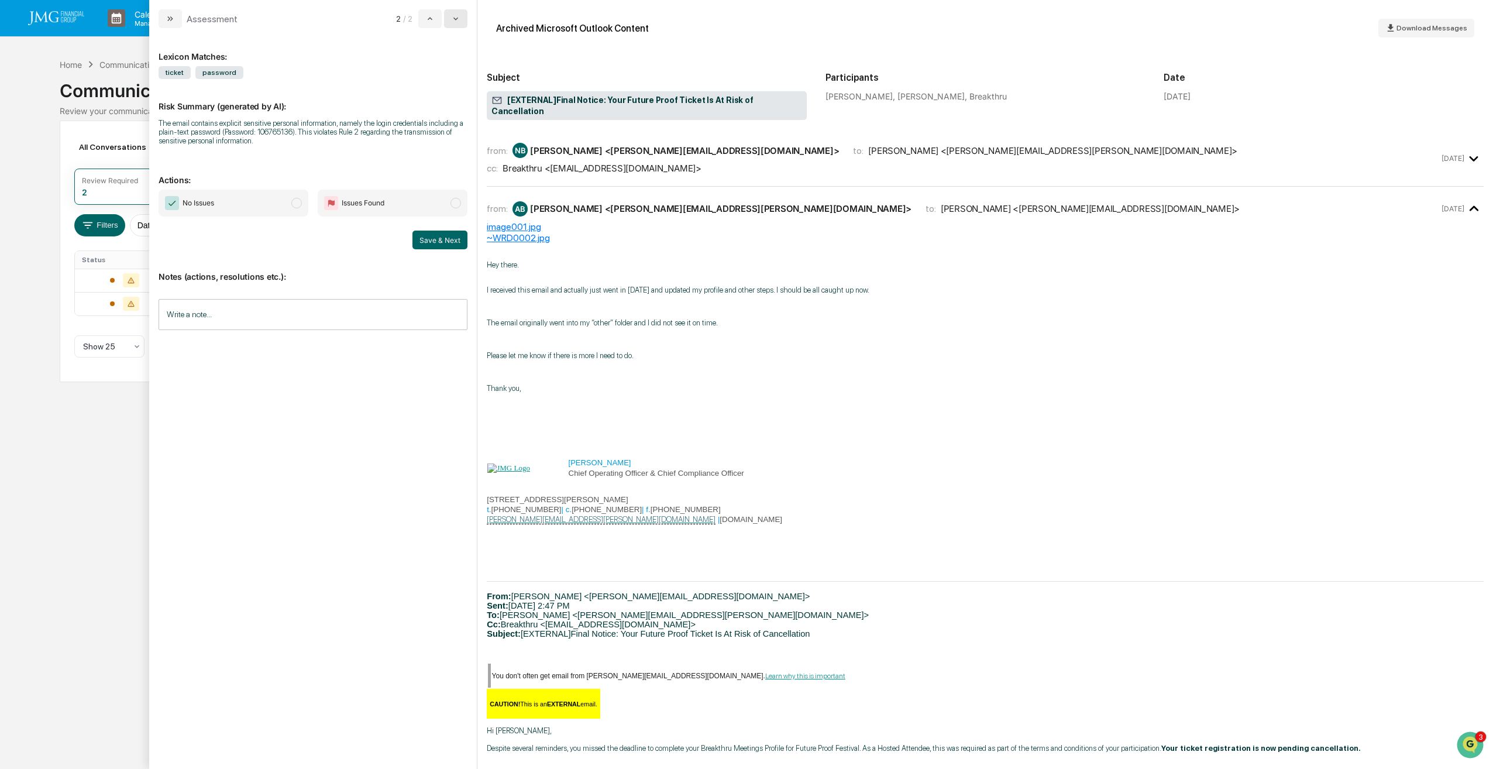
click at [452, 22] on icon "modal" at bounding box center [455, 18] width 9 height 9
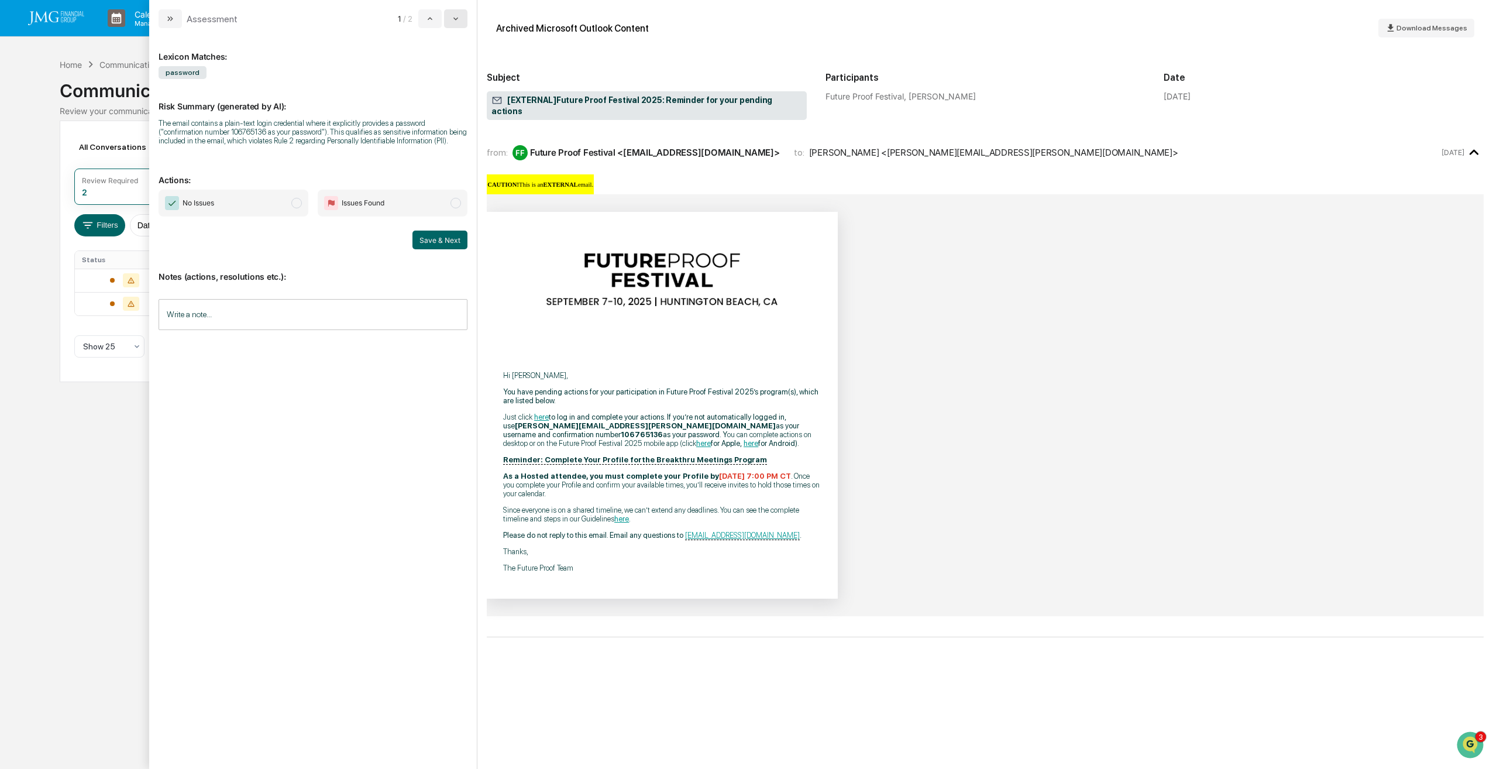
click at [455, 28] on button "modal" at bounding box center [455, 18] width 23 height 19
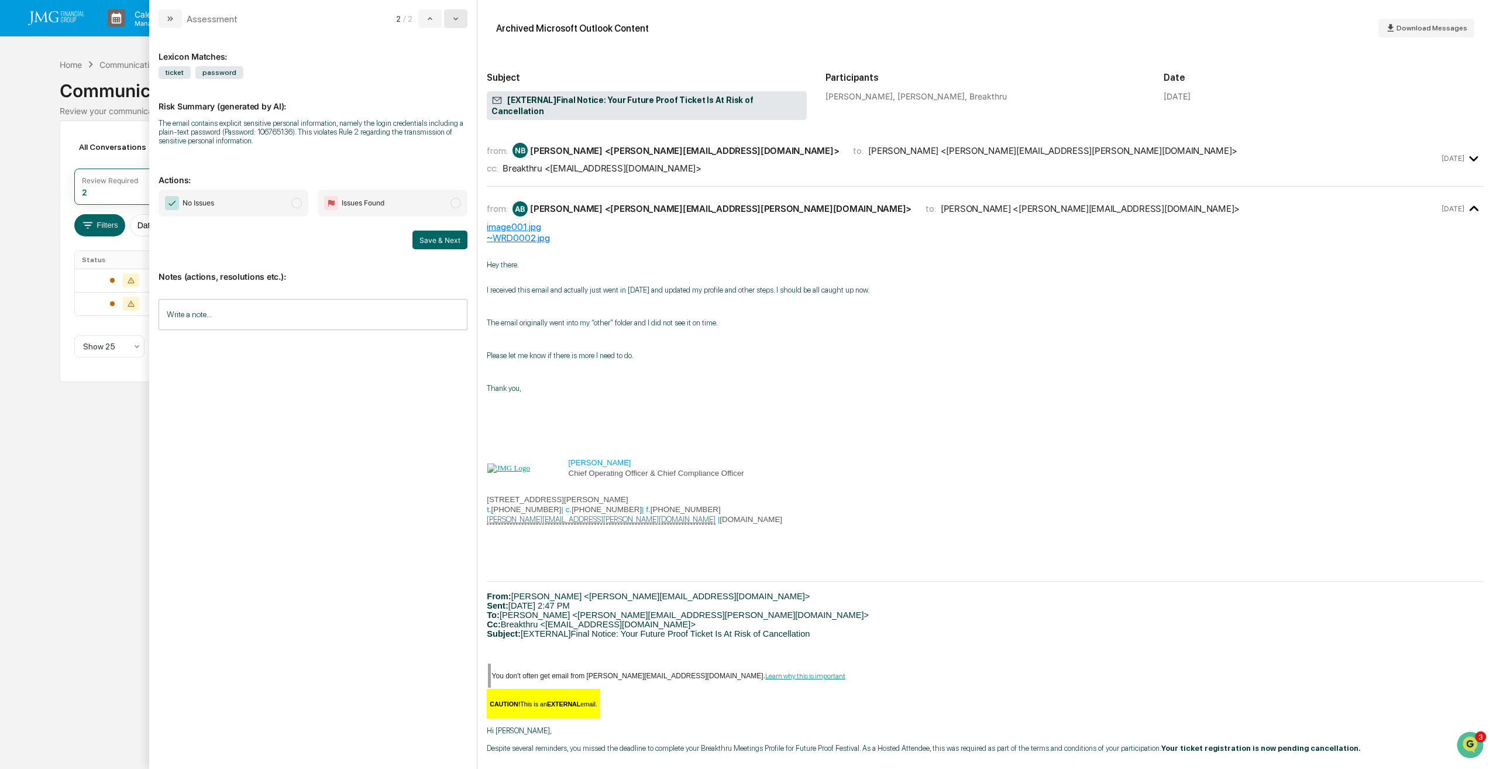
click at [455, 27] on button "modal" at bounding box center [455, 18] width 23 height 19
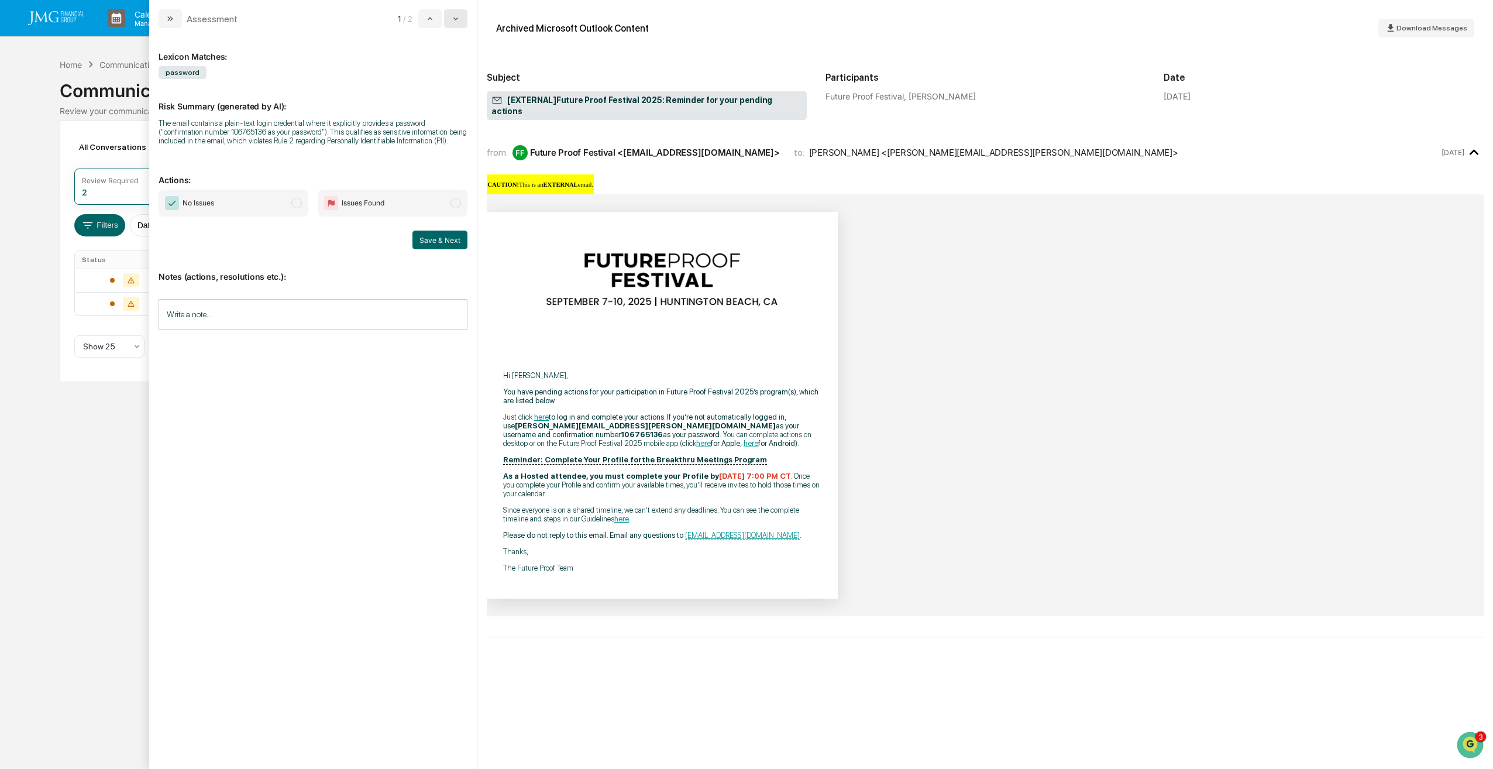
click at [455, 27] on button "modal" at bounding box center [455, 18] width 23 height 19
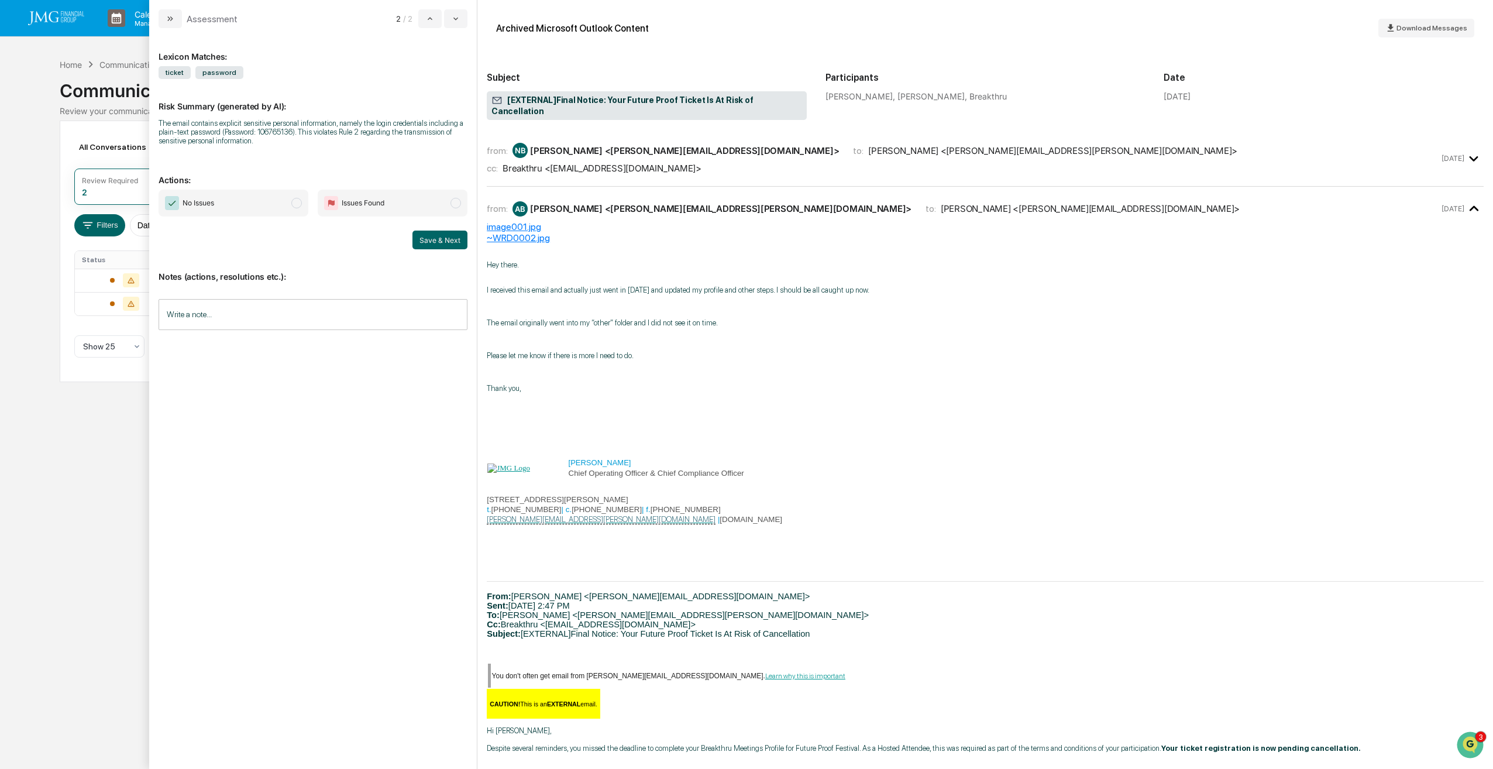
click at [115, 459] on div "Calendar Manage Tasks Reviews Approval Management Company People, Data, Setting…" at bounding box center [746, 384] width 1493 height 769
